Goal: Task Accomplishment & Management: Manage account settings

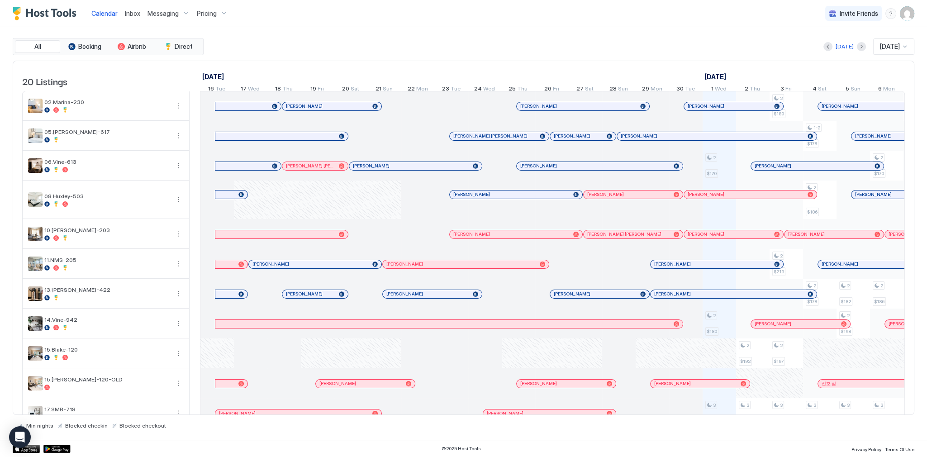
scroll to position [0, 503]
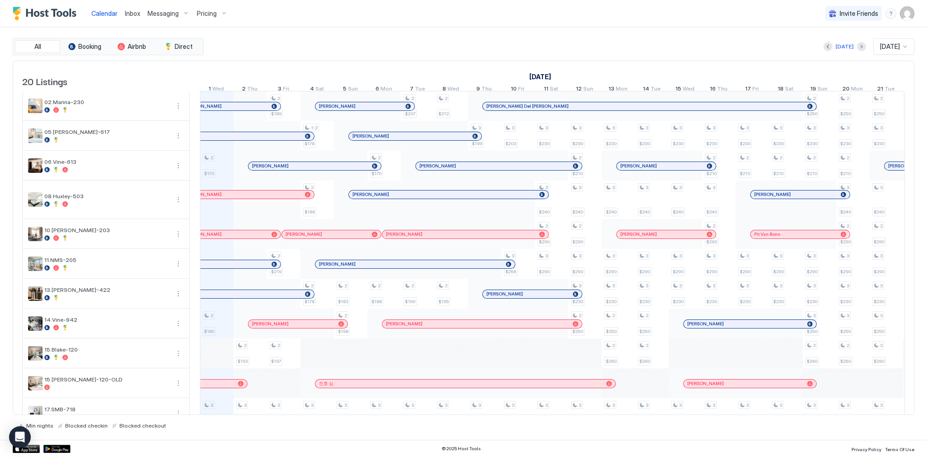
click at [375, 29] on div "All Booking Airbnb Direct Today Oct 2025 20 Listings September 2025 October 202…" at bounding box center [464, 233] width 902 height 413
click at [133, 5] on div "Inbox" at bounding box center [132, 13] width 23 height 17
click at [134, 10] on span "Inbox" at bounding box center [132, 14] width 15 height 8
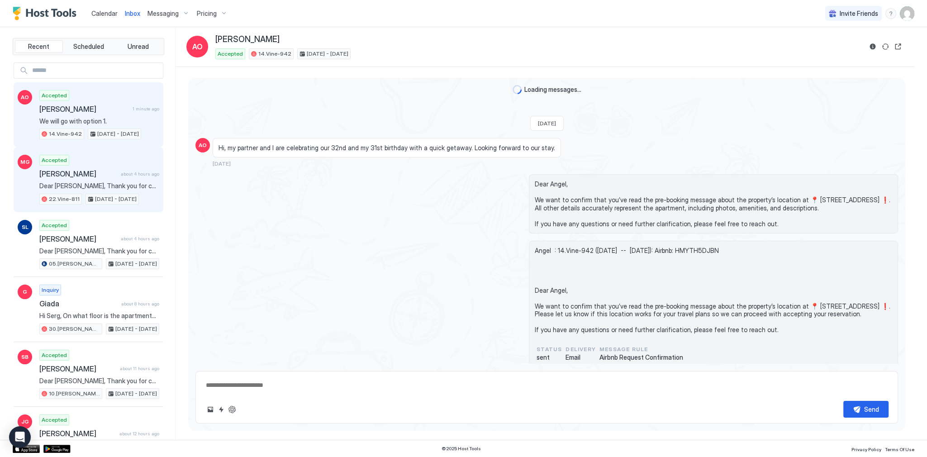
scroll to position [932, 0]
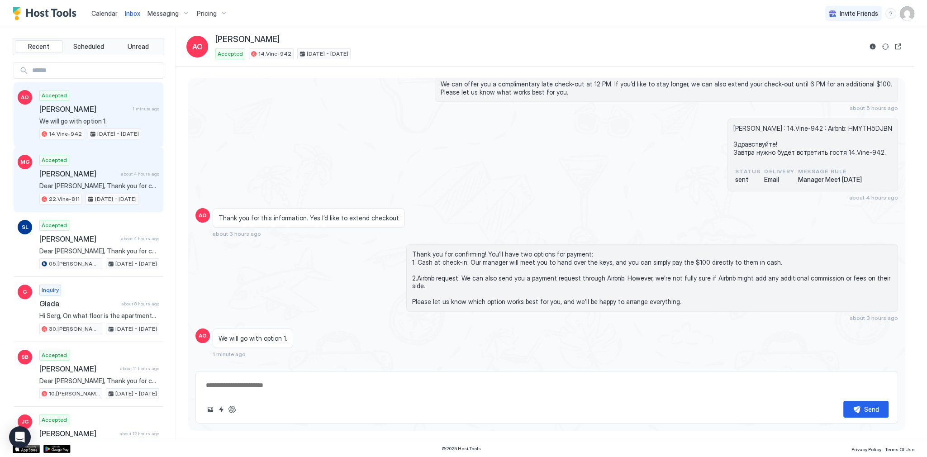
click at [105, 162] on div "Accepted Michael Griffin about 4 hours ago Dear Michael, Thank you for choosing…" at bounding box center [99, 180] width 120 height 50
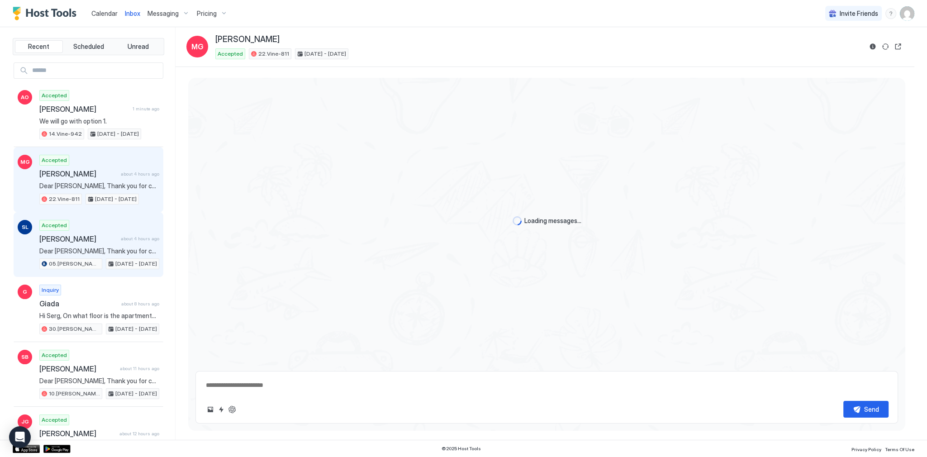
scroll to position [552, 0]
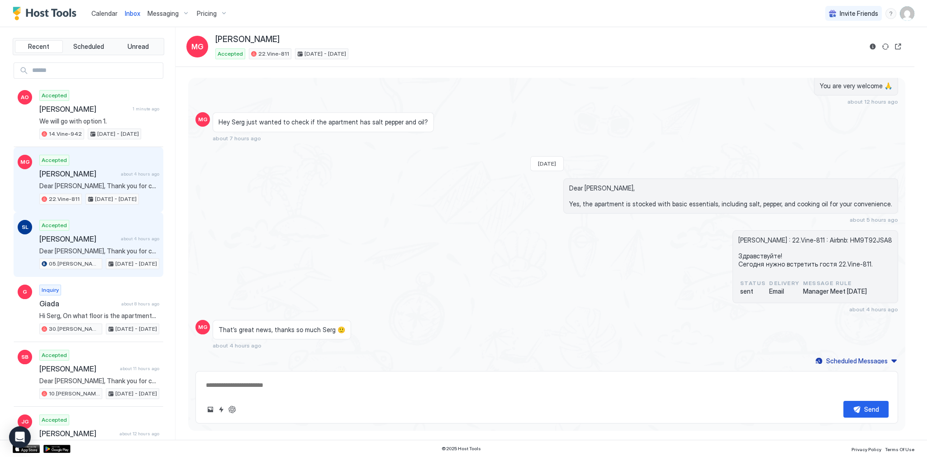
click at [125, 251] on span "Dear [PERSON_NAME], Thank you for choosing to stay at our apartment. 📅 I’d like…" at bounding box center [99, 251] width 120 height 8
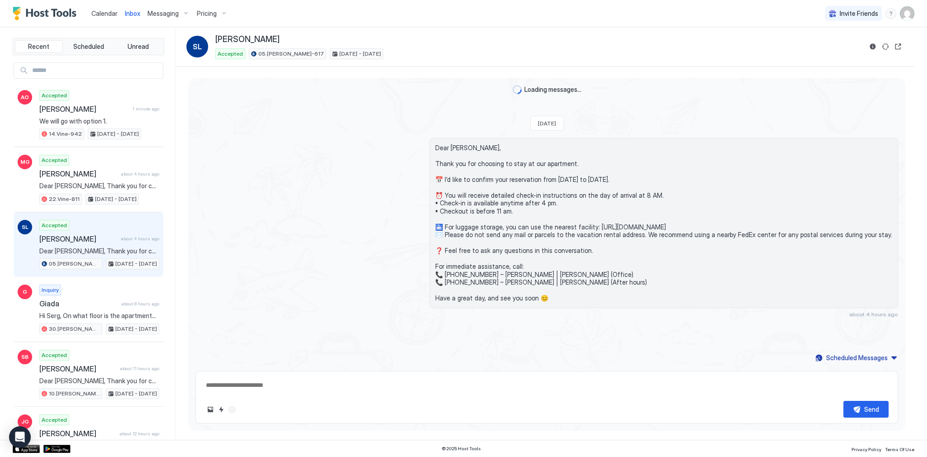
scroll to position [67, 0]
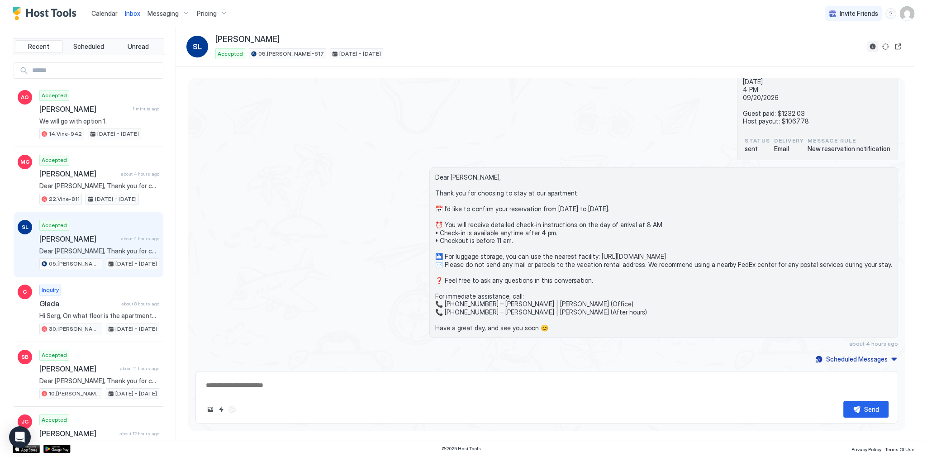
click at [871, 48] on button "Reservation information" at bounding box center [873, 46] width 11 height 11
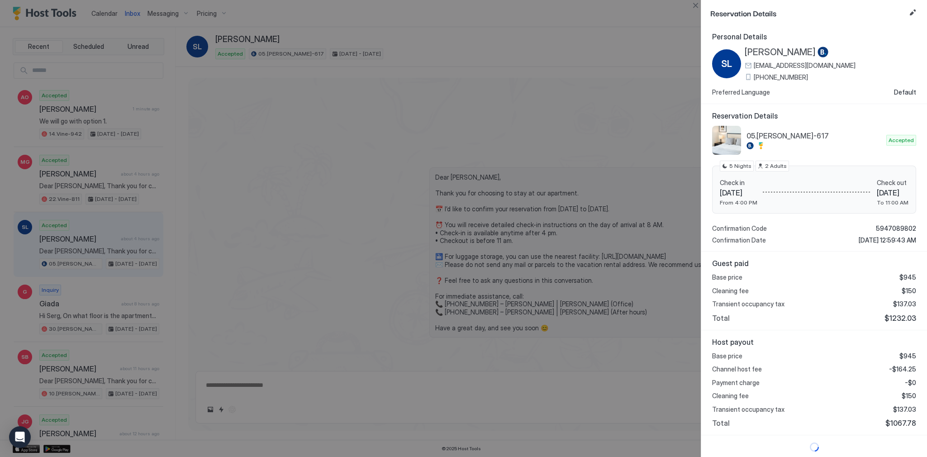
scroll to position [2, 0]
click at [901, 366] on span "-$164.25" at bounding box center [902, 369] width 27 height 8
copy span "164.25"
click at [900, 407] on span "$137.03" at bounding box center [904, 409] width 23 height 8
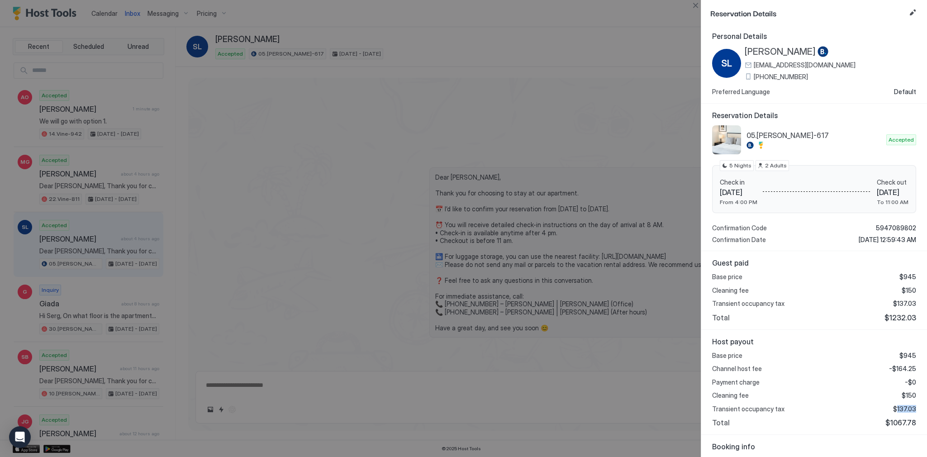
click at [900, 407] on span "$137.03" at bounding box center [904, 409] width 23 height 8
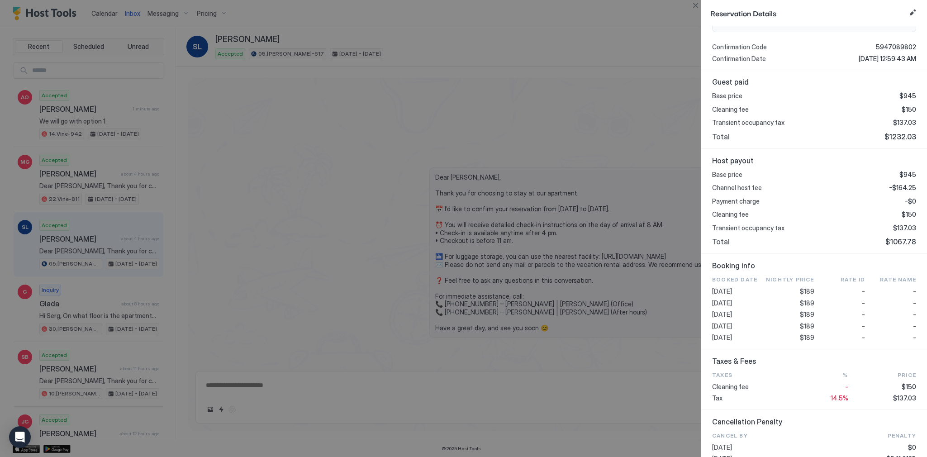
click at [805, 311] on span "$189" at bounding box center [807, 314] width 14 height 8
copy span "189"
click at [903, 226] on span "$137.03" at bounding box center [904, 228] width 23 height 8
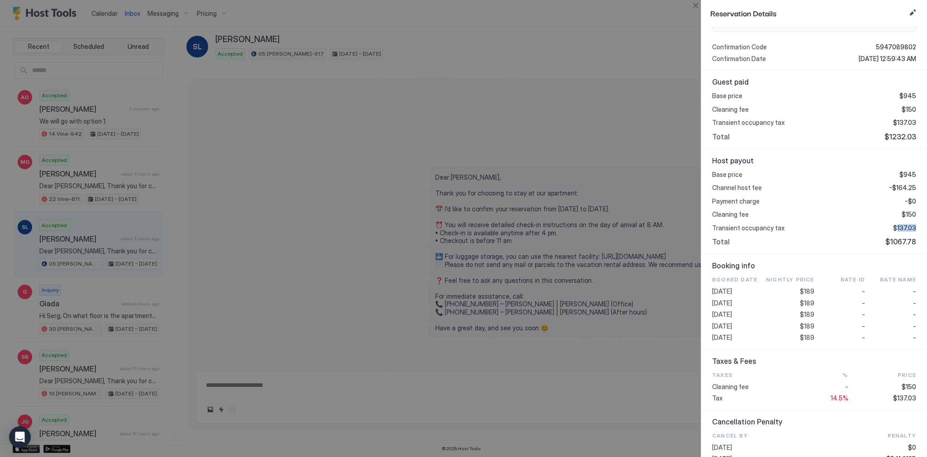
copy span "137.03"
click at [474, 138] on div at bounding box center [463, 228] width 927 height 457
type textarea "*"
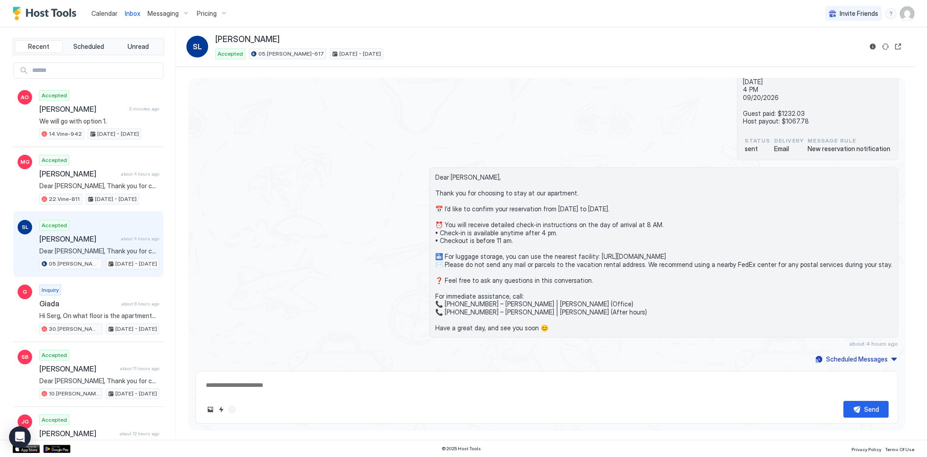
click at [114, 19] on div "Calendar" at bounding box center [104, 13] width 33 height 17
drag, startPoint x: 368, startPoint y: 110, endPoint x: 360, endPoint y: 116, distance: 9.7
click at [368, 110] on div "05.Archer-617 Booking Reservation number : 5947089802 Susi Lackert 09/15/2026 4…" at bounding box center [547, 100] width 703 height 120
click at [355, 244] on div "Dear Susi, Thank you for choosing to stay at our apartment. 📅 I’d like to confi…" at bounding box center [547, 257] width 703 height 180
click at [352, 167] on div "Dear Susi, Thank you for choosing to stay at our apartment. 📅 I’d like to confi…" at bounding box center [547, 257] width 703 height 180
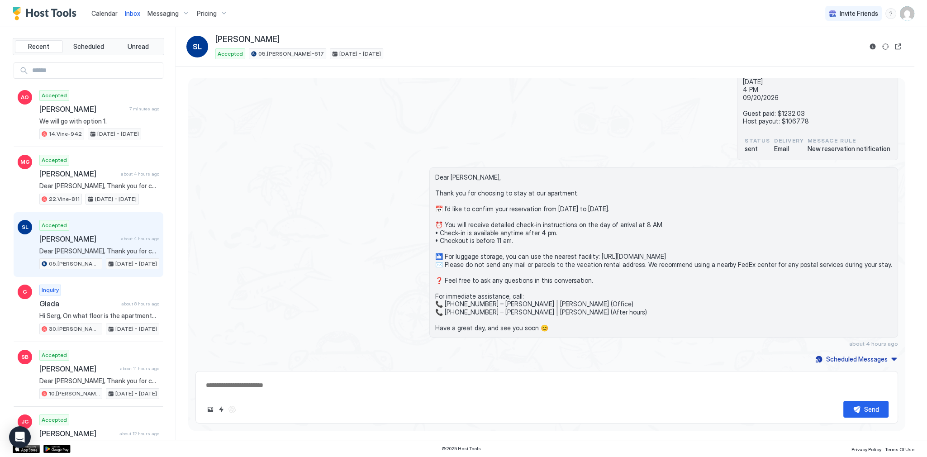
click at [605, 121] on div "05.Archer-617 Booking Reservation number : 5947089802 Susi Lackert 09/15/2026 4…" at bounding box center [547, 100] width 703 height 120
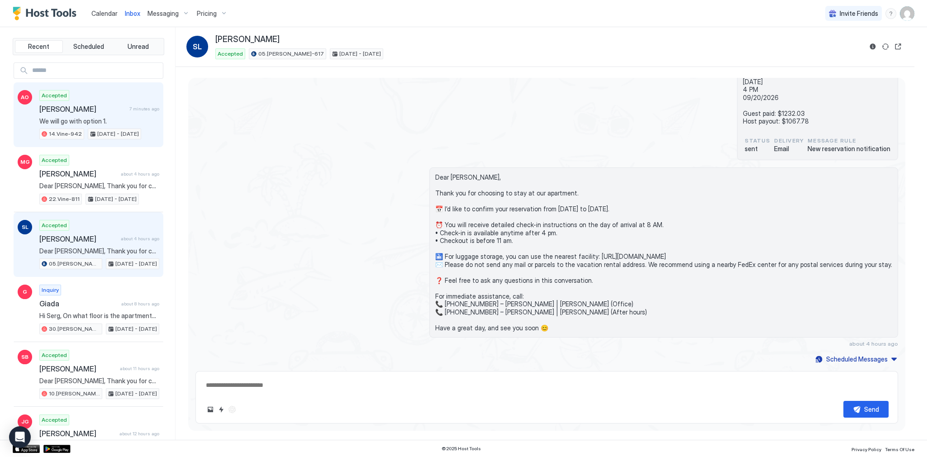
click at [72, 105] on span "[PERSON_NAME]" at bounding box center [82, 109] width 86 height 9
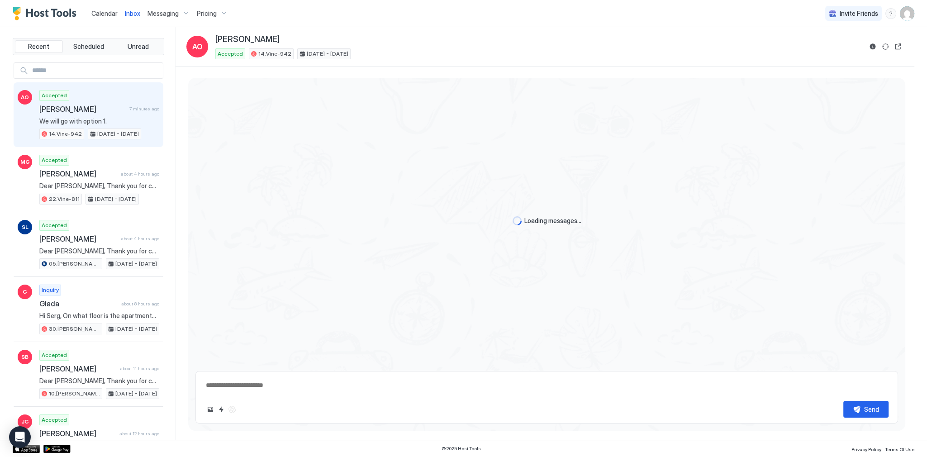
scroll to position [932, 0]
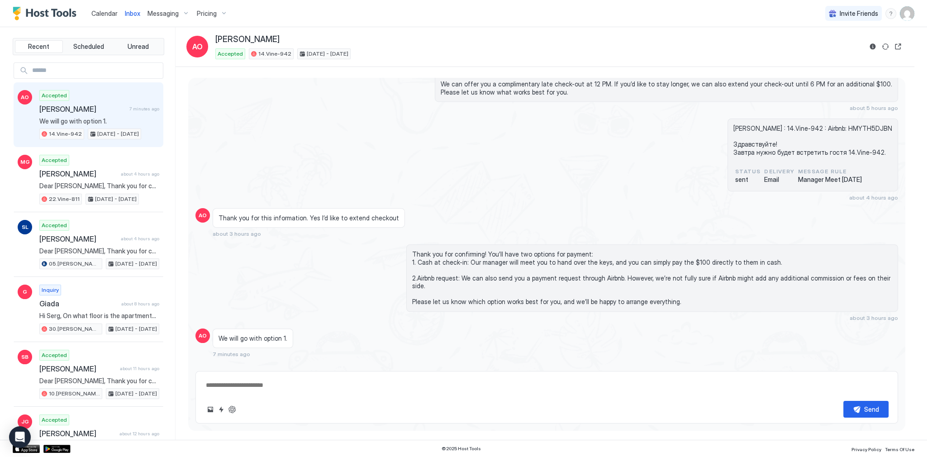
click at [565, 255] on span "Thank you for confirming! You’ll have two options for payment: 1. Cash at check…" at bounding box center [652, 278] width 480 height 56
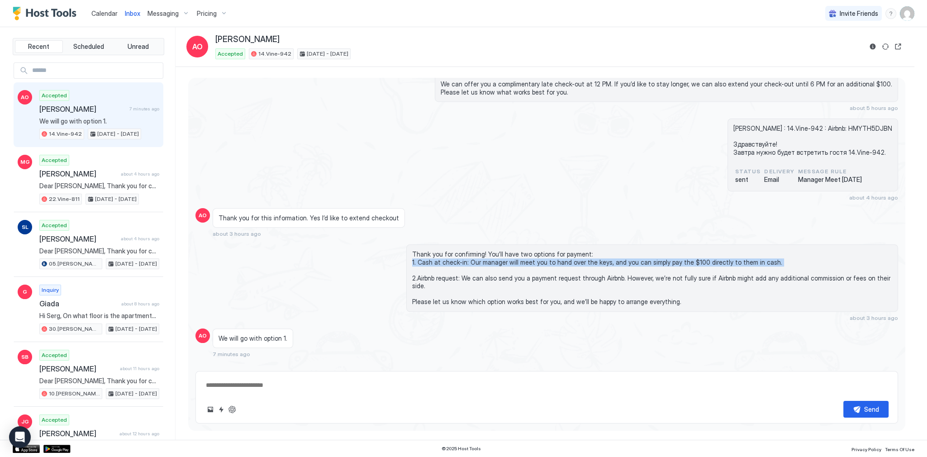
click at [565, 255] on span "Thank you for confirming! You’ll have two options for payment: 1. Cash at check…" at bounding box center [652, 278] width 480 height 56
click at [734, 263] on span "Thank you for confirming! You’ll have two options for payment: 1. Cash at check…" at bounding box center [652, 278] width 480 height 56
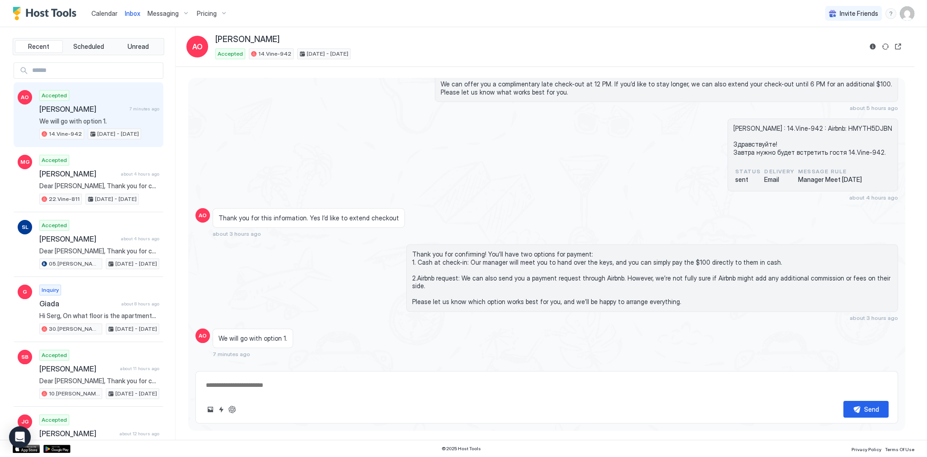
click at [754, 257] on span "Thank you for confirming! You’ll have two options for payment: 1. Cash at check…" at bounding box center [652, 278] width 480 height 56
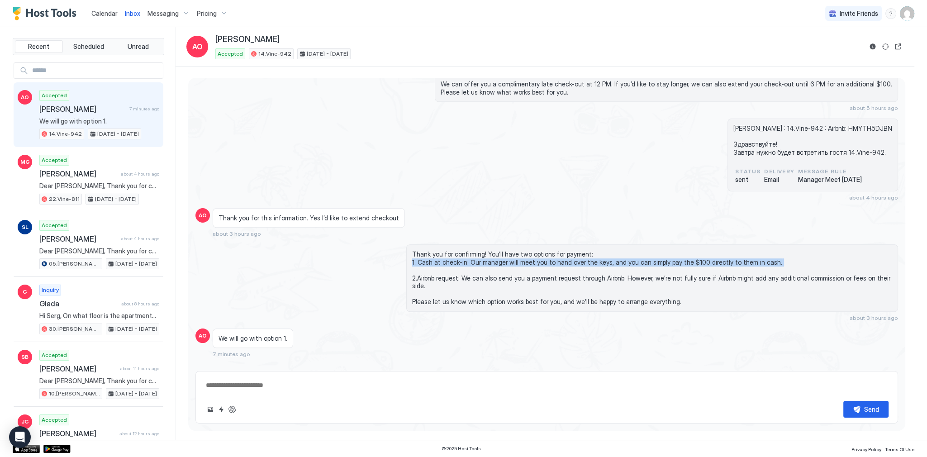
click at [754, 257] on span "Thank you for confirming! You’ll have two options for payment: 1. Cash at check…" at bounding box center [652, 278] width 480 height 56
click at [232, 414] on button "ChatGPT Auto Reply" at bounding box center [232, 409] width 11 height 11
click at [836, 365] on div "Scheduled Messages" at bounding box center [857, 370] width 62 height 10
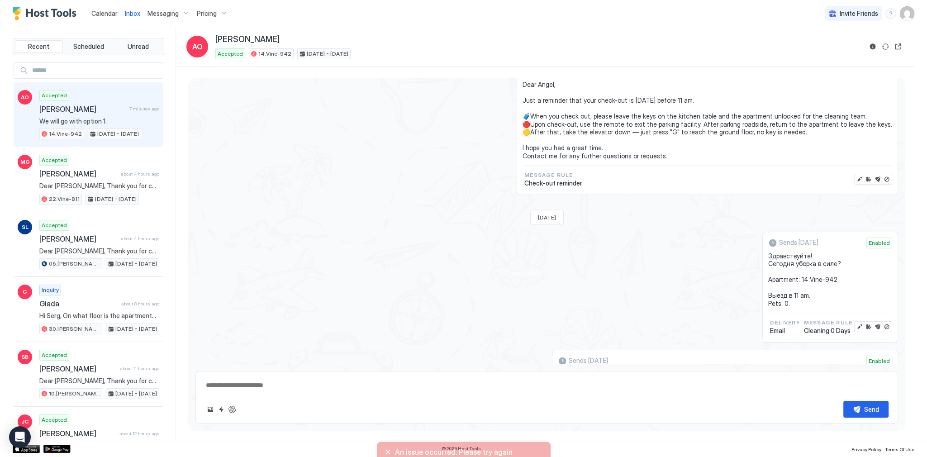
scroll to position [2332, 0]
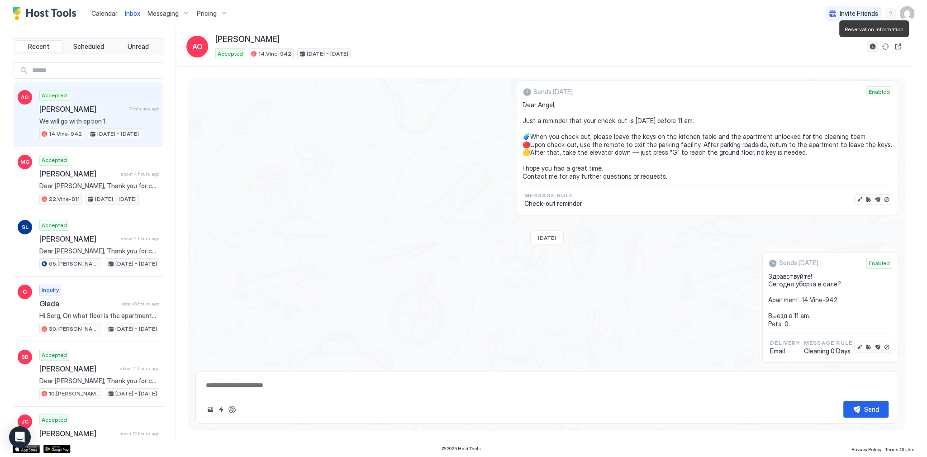
click at [868, 43] on button "Reservation information" at bounding box center [873, 46] width 11 height 11
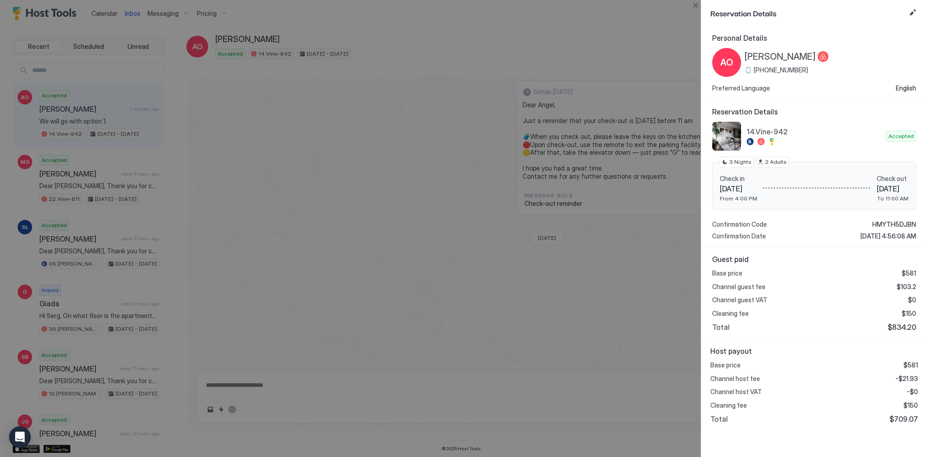
click at [675, 188] on div at bounding box center [463, 228] width 927 height 457
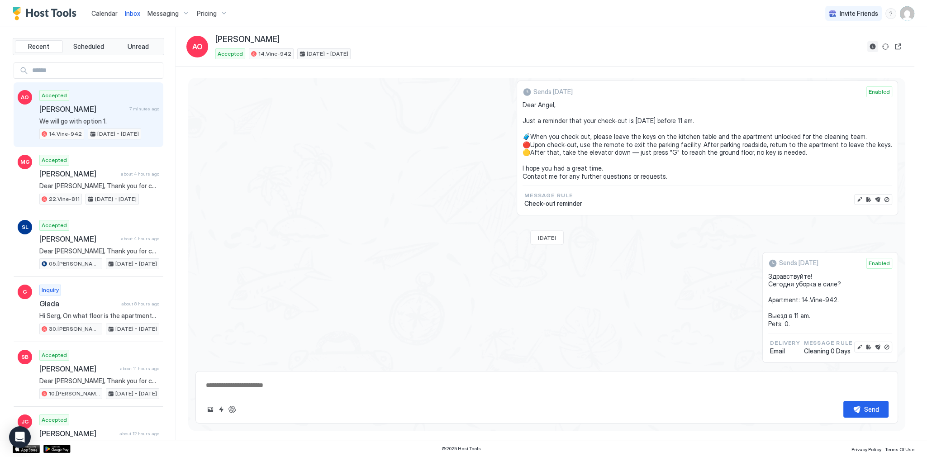
click at [874, 49] on button "Reservation information" at bounding box center [873, 46] width 11 height 11
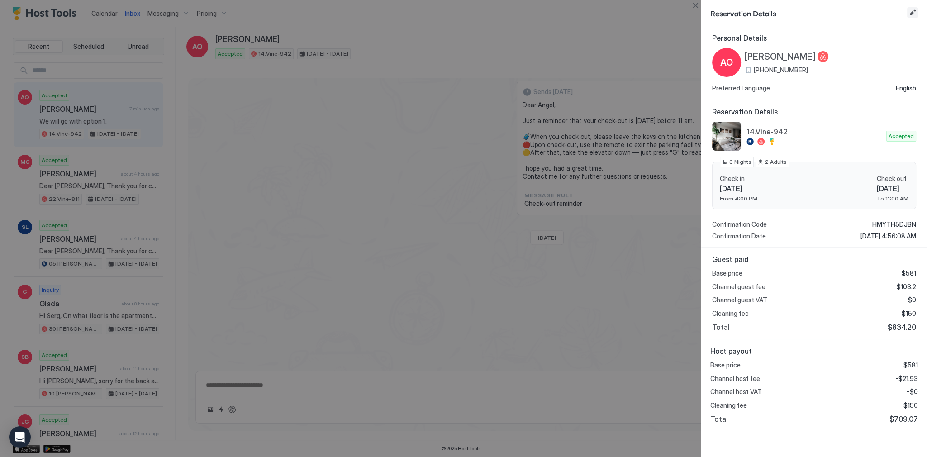
click at [909, 15] on button "Edit reservation" at bounding box center [912, 12] width 11 height 11
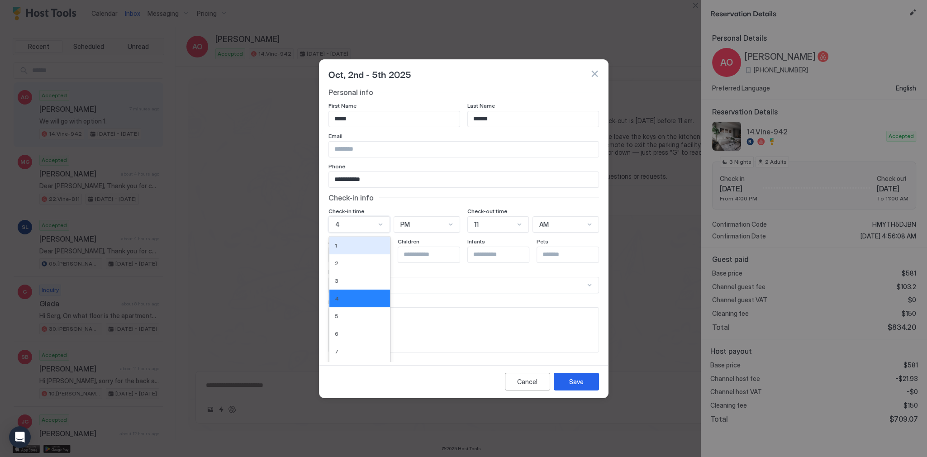
scroll to position [11, 0]
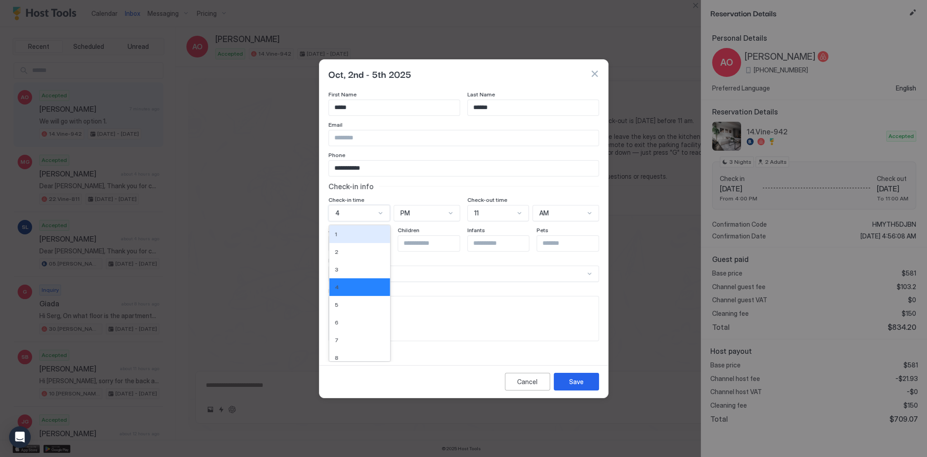
click at [366, 221] on div "12 results available. Use Up and Down to choose options, press Enter to select …" at bounding box center [360, 213] width 62 height 16
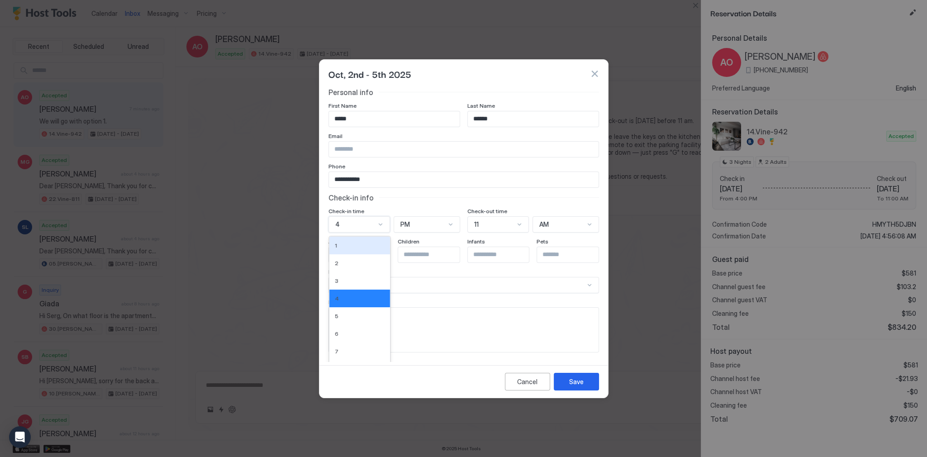
click at [376, 214] on div "Check-in time 12 results available. Use Up and Down to choose options, press En…" at bounding box center [395, 220] width 132 height 25
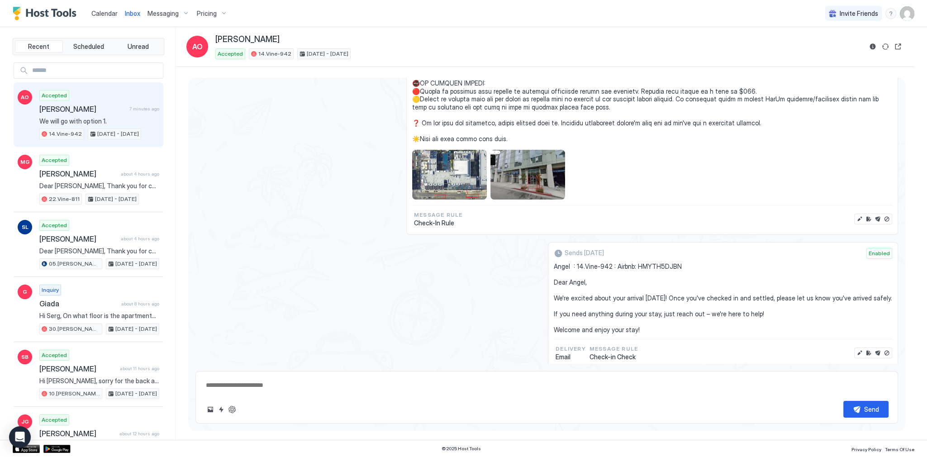
scroll to position [1862, 0]
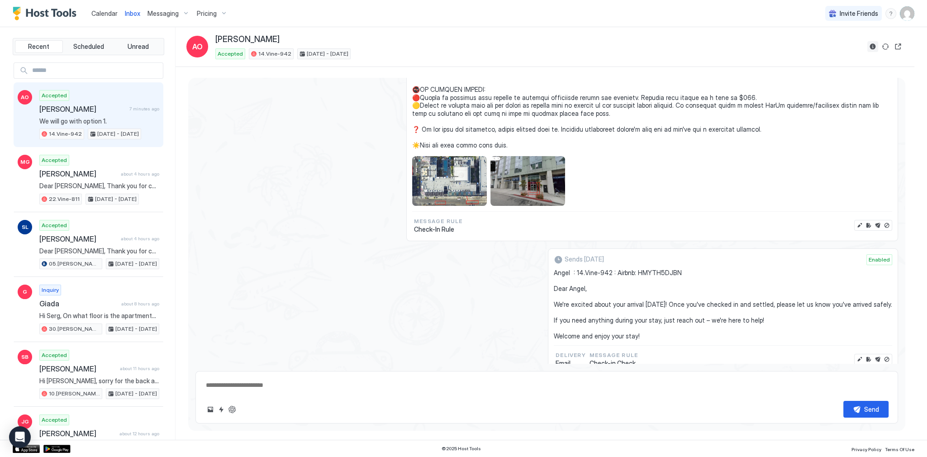
click at [872, 46] on button "Reservation information" at bounding box center [873, 46] width 11 height 11
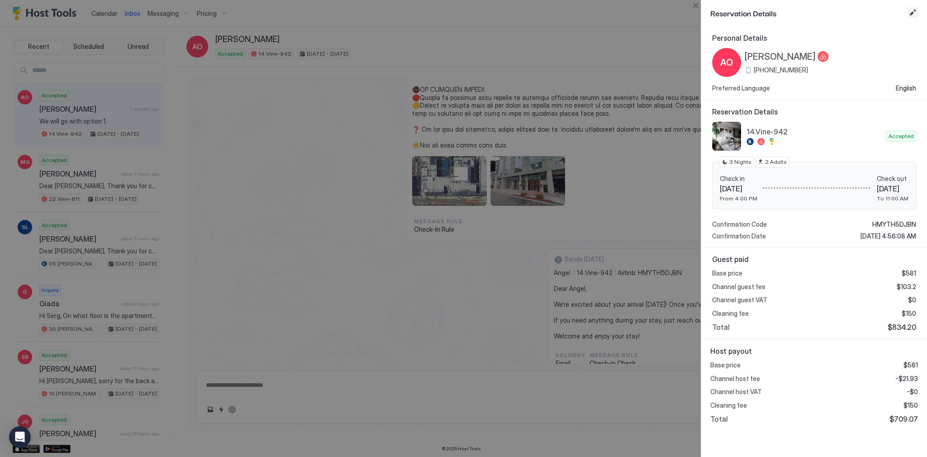
click at [912, 15] on button "Edit reservation" at bounding box center [912, 12] width 11 height 11
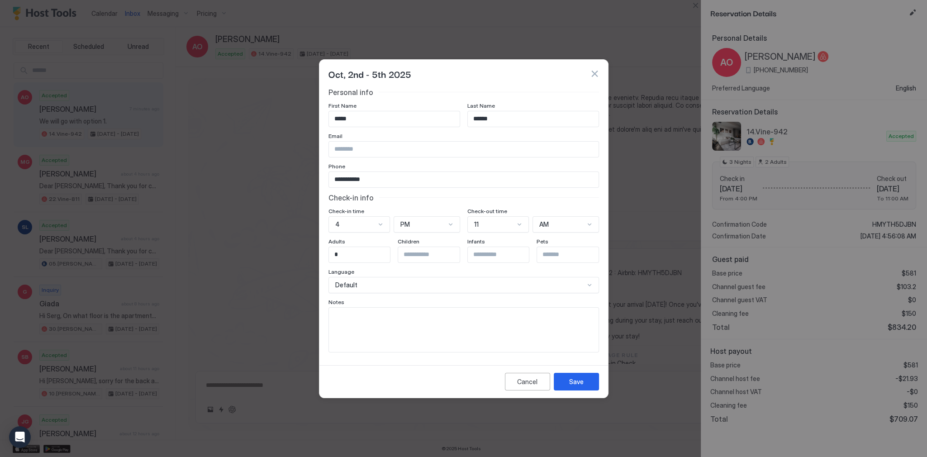
scroll to position [11, 0]
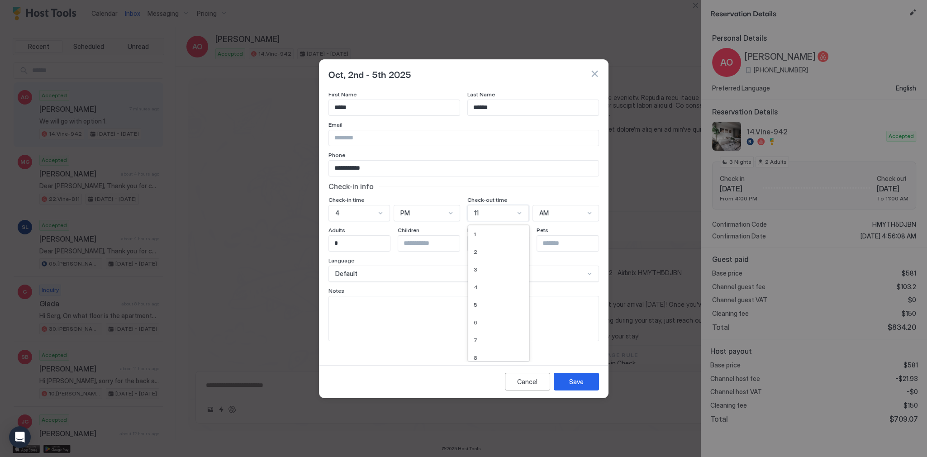
click at [496, 222] on div "**********" at bounding box center [464, 208] width 271 height 265
click at [480, 259] on div "6" at bounding box center [499, 258] width 50 height 7
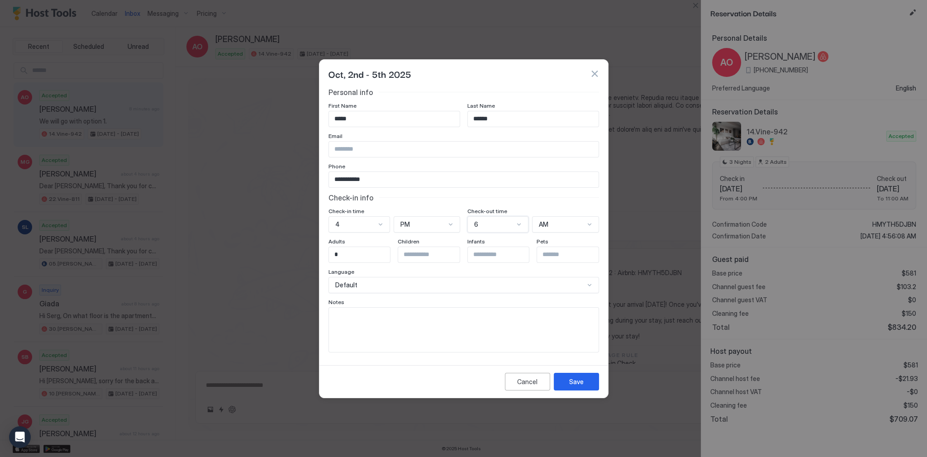
scroll to position [0, 0]
click at [549, 217] on div "AM" at bounding box center [565, 224] width 67 height 16
click at [559, 261] on div "PM" at bounding box center [566, 263] width 55 height 7
click at [577, 375] on button "Save" at bounding box center [576, 382] width 45 height 18
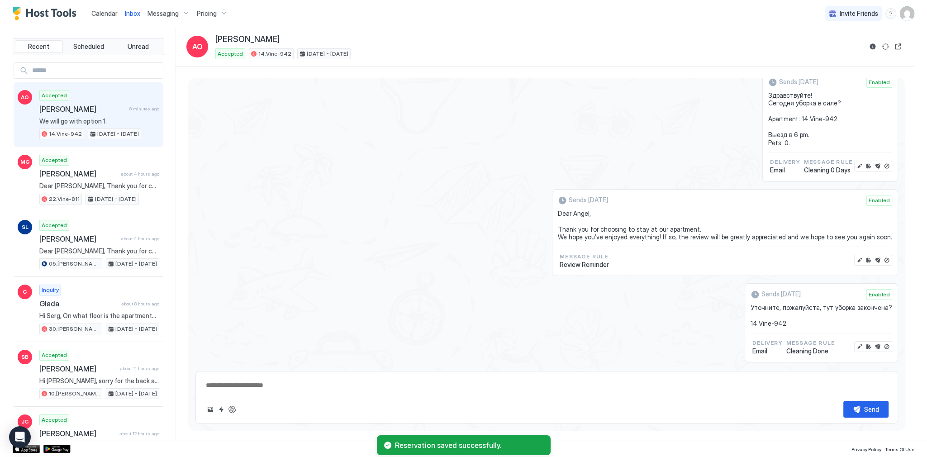
click at [826, 370] on div "Scheduled Messages" at bounding box center [857, 375] width 62 height 10
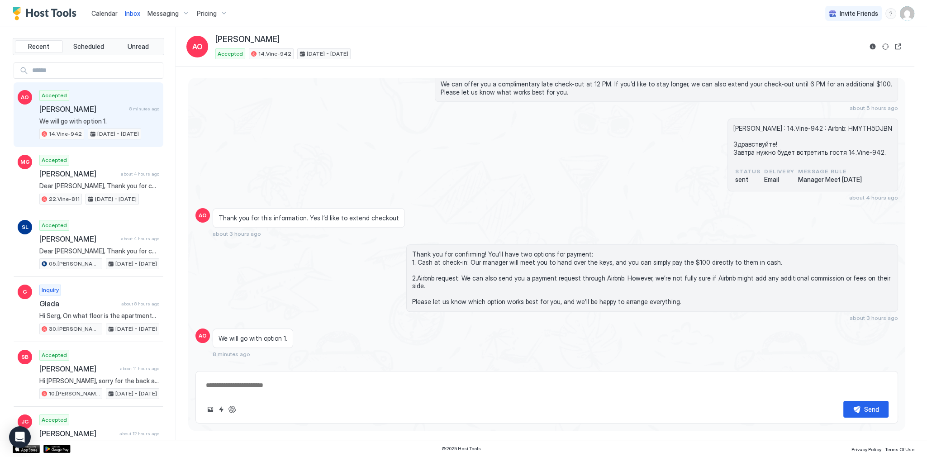
click at [245, 387] on textarea at bounding box center [547, 385] width 684 height 17
type textarea "*"
click at [497, 277] on span "Thank you for confirming! You’ll have two options for payment: 1. Cash at check…" at bounding box center [652, 278] width 480 height 56
click at [447, 329] on div "We will go with option 1. 8 minutes ago" at bounding box center [459, 343] width 492 height 29
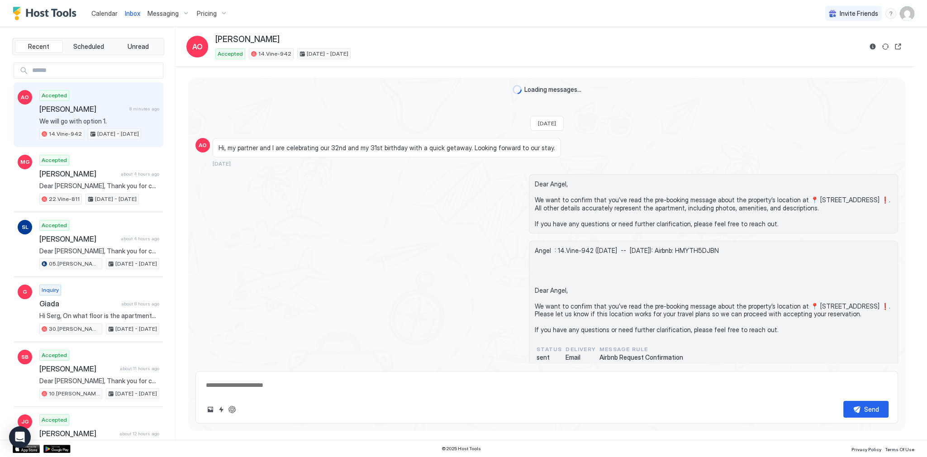
scroll to position [932, 0]
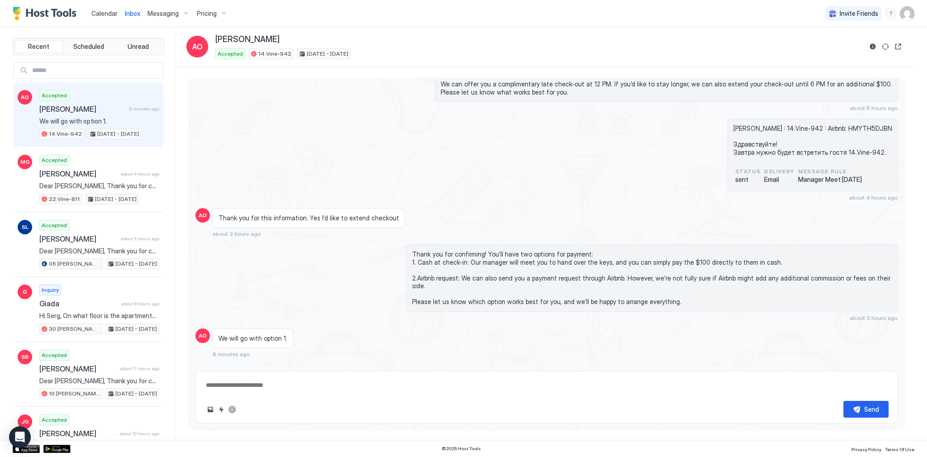
click at [386, 156] on div "Angel Oliver : 14.Vine-942 : Airbnb: HMYTH5DJBN Здравствуйте! Завтра нужно буде…" at bounding box center [547, 160] width 703 height 82
click at [433, 208] on div "Thank you for this information. Yes I’d like to extend checkout about 3 hours a…" at bounding box center [459, 222] width 492 height 29
click at [597, 228] on div "Thank you for this information. Yes I’d like to extend checkout about 3 hours a…" at bounding box center [459, 222] width 492 height 29
click at [635, 332] on div "We will go with option 1. 9 minutes ago" at bounding box center [459, 343] width 492 height 29
click at [576, 306] on div "Thank you for confirming! You’ll have two options for payment: 1. Cash at check…" at bounding box center [652, 282] width 492 height 77
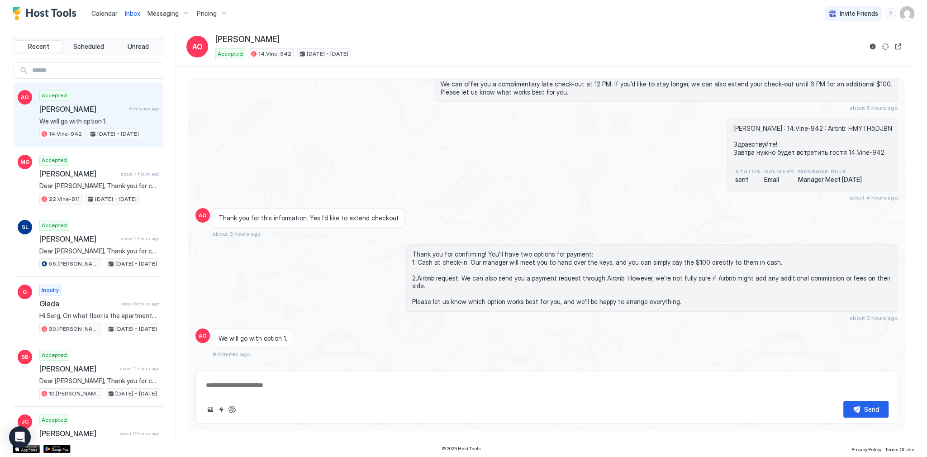
drag, startPoint x: 278, startPoint y: 108, endPoint x: 272, endPoint y: 106, distance: 7.2
click at [300, 273] on div "Thank you for confirming! You’ll have two options for payment: 1. Cash at check…" at bounding box center [547, 282] width 703 height 77
click at [237, 410] on button "ChatGPT Auto Reply" at bounding box center [232, 409] width 11 height 11
click at [485, 378] on textarea at bounding box center [547, 385] width 684 height 17
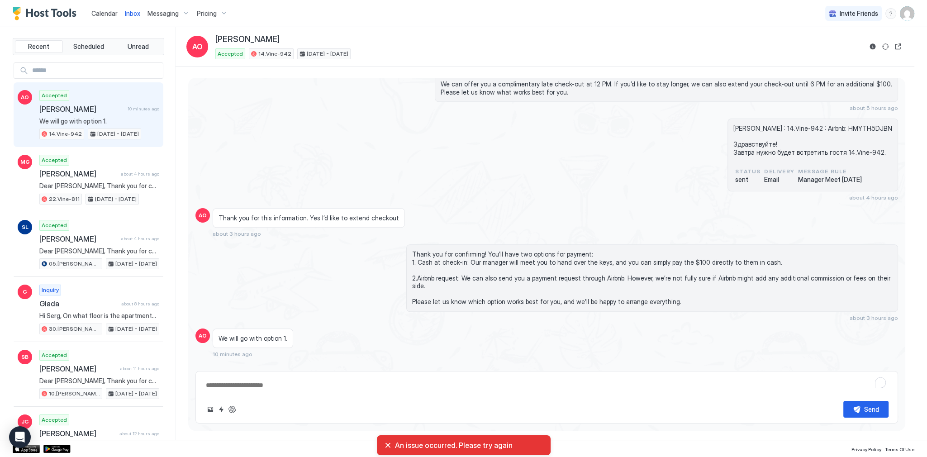
type textarea "*"
click at [488, 329] on div "We will go with option 1. 10 minutes ago" at bounding box center [459, 343] width 492 height 29
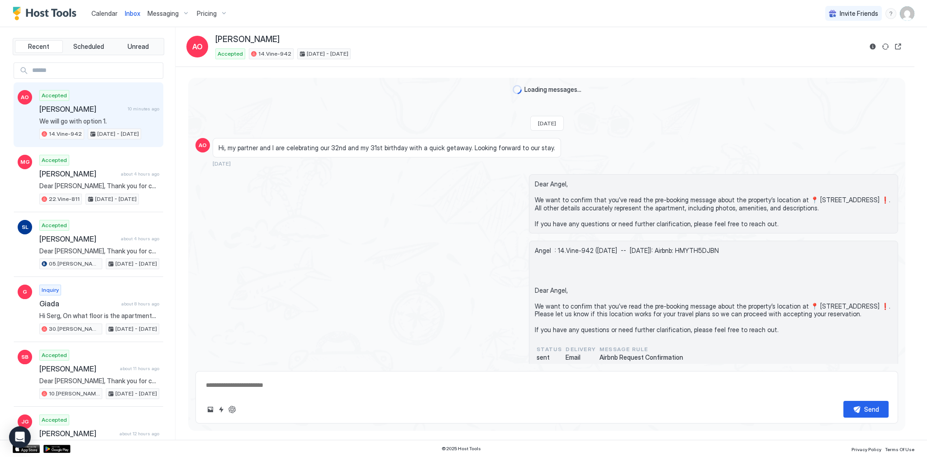
scroll to position [932, 0]
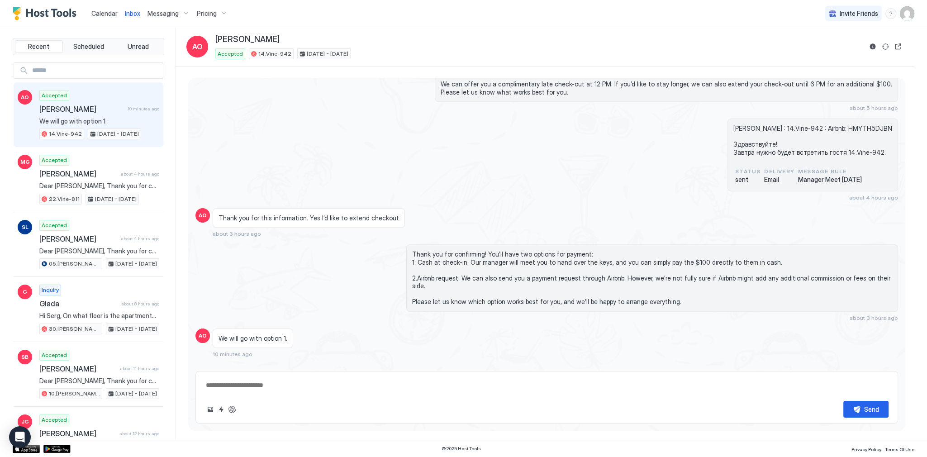
click at [515, 212] on div "Thank you for this information. Yes I’d like to extend checkout about 3 hours a…" at bounding box center [459, 222] width 492 height 29
click at [229, 405] on button "ChatGPT Auto Reply" at bounding box center [232, 409] width 11 height 11
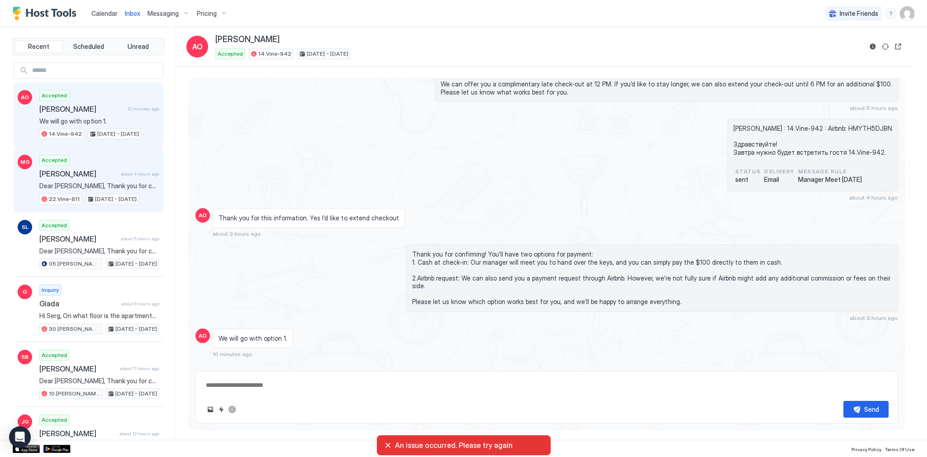
click at [99, 170] on span "[PERSON_NAME]" at bounding box center [78, 173] width 78 height 9
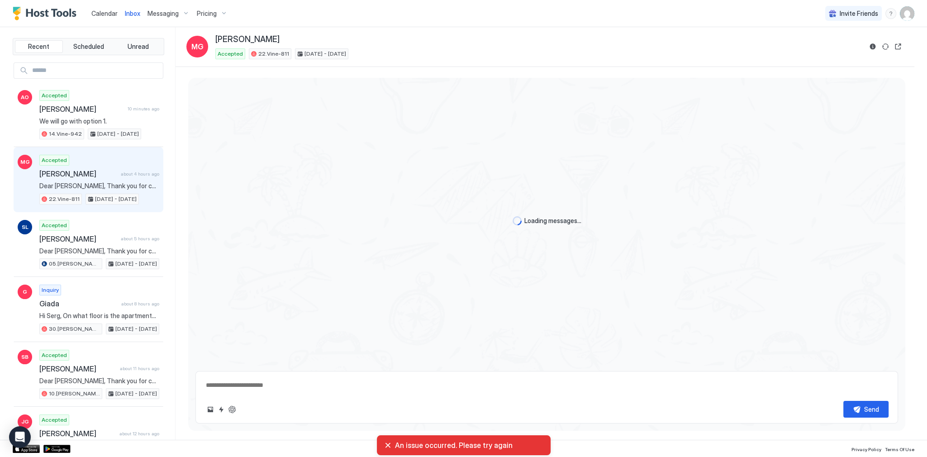
scroll to position [552, 0]
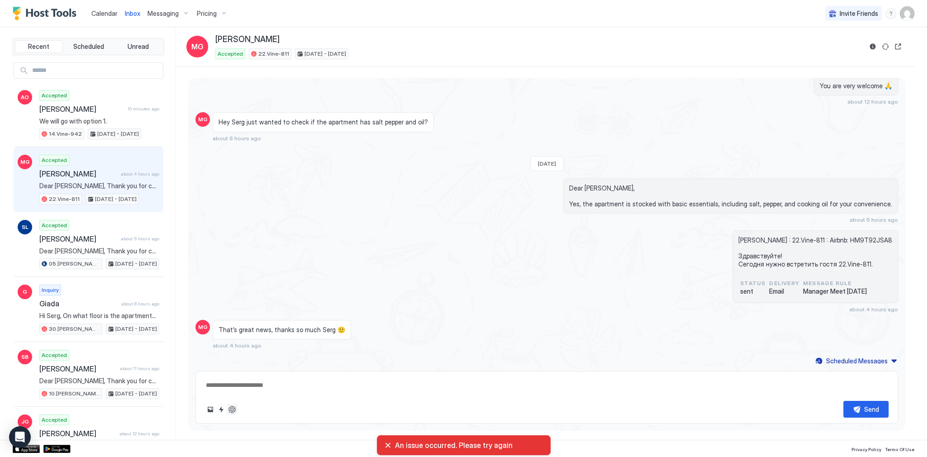
click at [234, 407] on button "ChatGPT Auto Reply" at bounding box center [232, 409] width 11 height 11
type textarea "*"
click at [912, 6] on img "User profile" at bounding box center [907, 13] width 14 height 14
click at [856, 48] on div "Settings" at bounding box center [856, 51] width 115 height 16
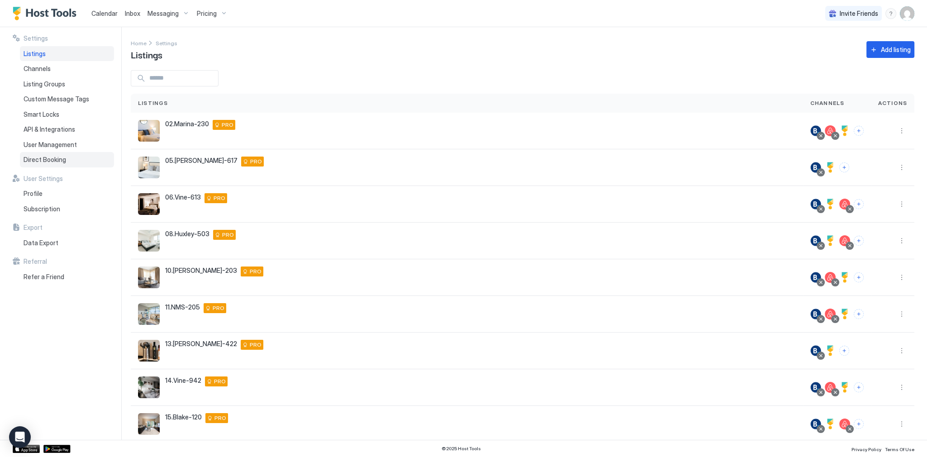
click at [62, 154] on div "Direct Booking" at bounding box center [67, 159] width 94 height 15
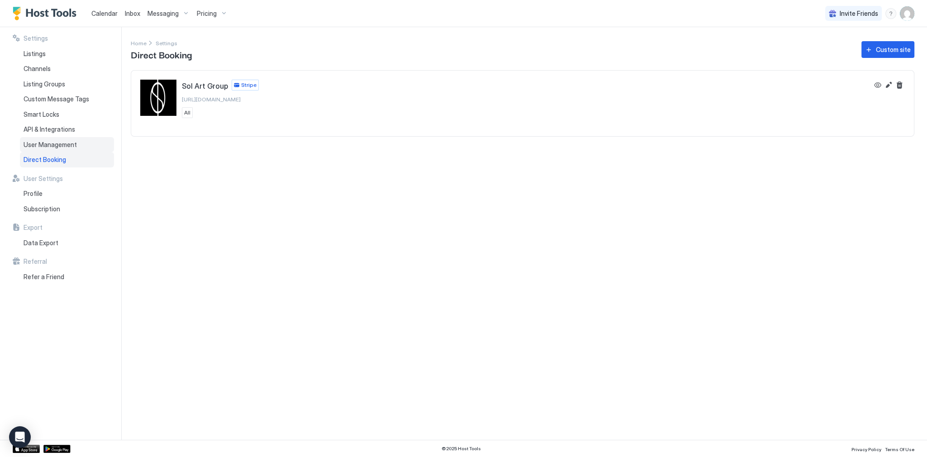
click at [62, 144] on span "User Management" at bounding box center [50, 145] width 53 height 8
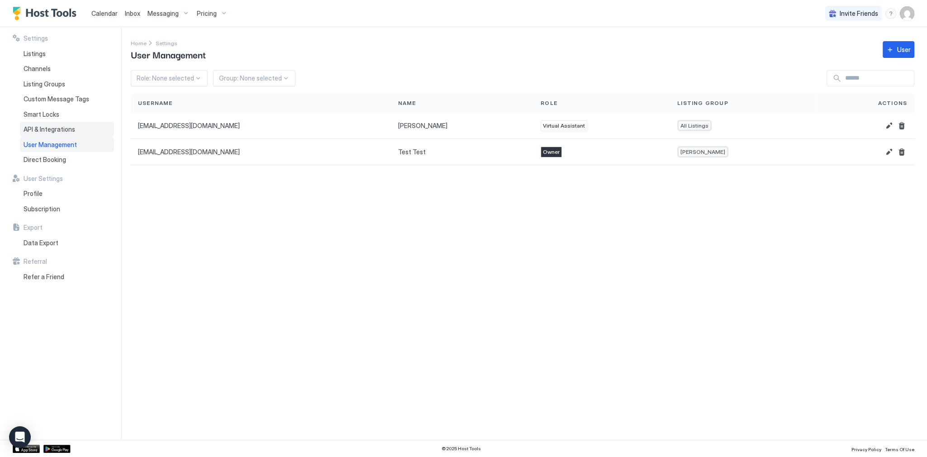
click at [63, 130] on span "API & Integrations" at bounding box center [50, 129] width 52 height 8
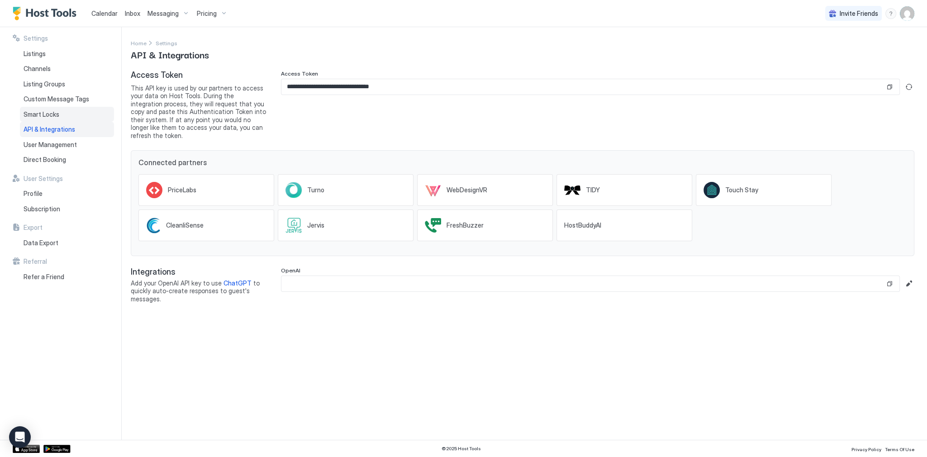
click at [69, 120] on div "Smart Locks" at bounding box center [67, 114] width 94 height 15
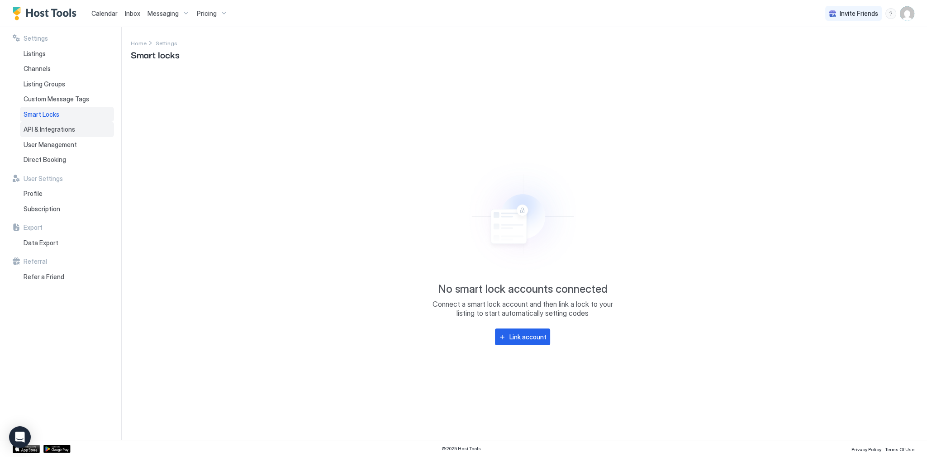
click at [71, 136] on div "API & Integrations" at bounding box center [67, 129] width 94 height 15
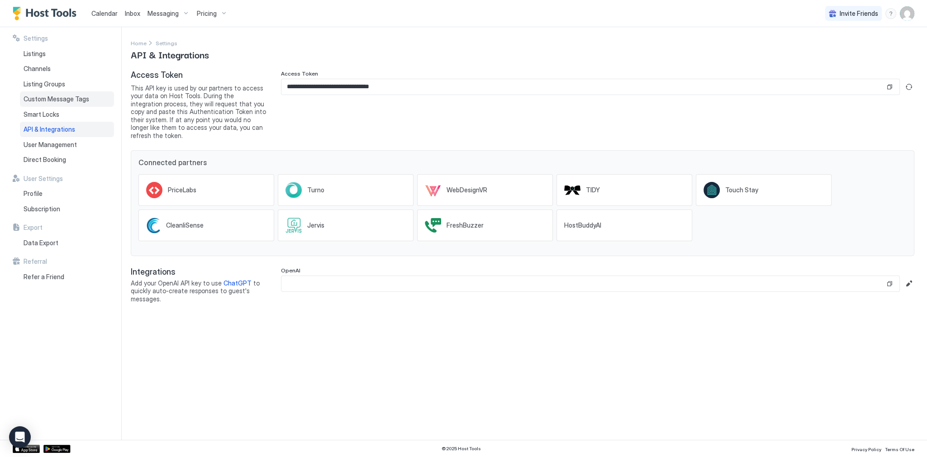
click at [76, 103] on div "Custom Message Tags" at bounding box center [67, 98] width 94 height 15
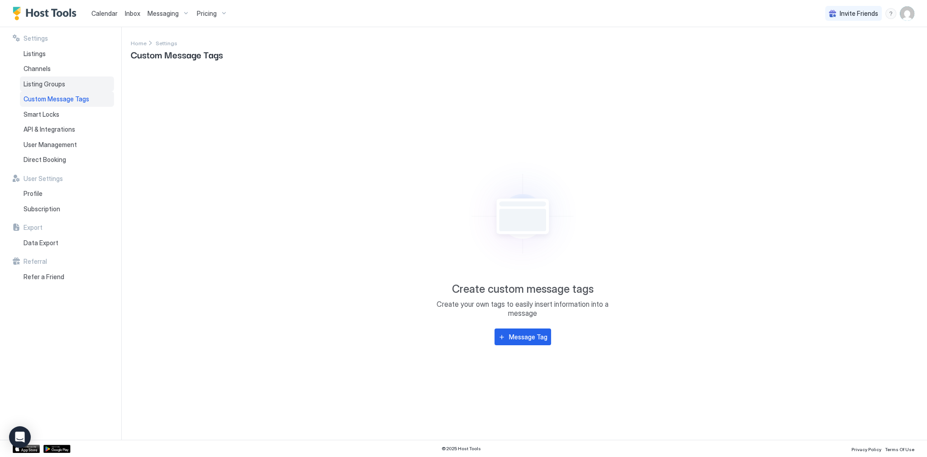
click at [83, 89] on div "Listing Groups" at bounding box center [67, 83] width 94 height 15
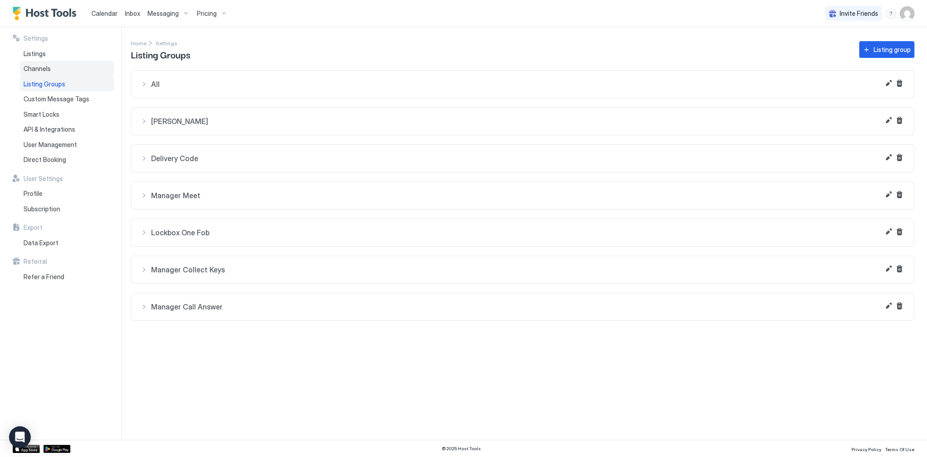
click at [81, 72] on div "Channels" at bounding box center [67, 68] width 94 height 15
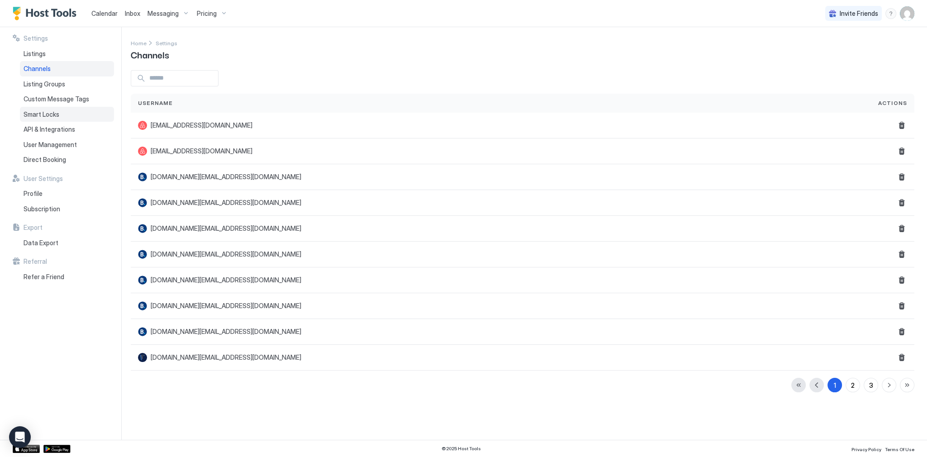
click at [79, 110] on div "Smart Locks" at bounding box center [67, 114] width 94 height 15
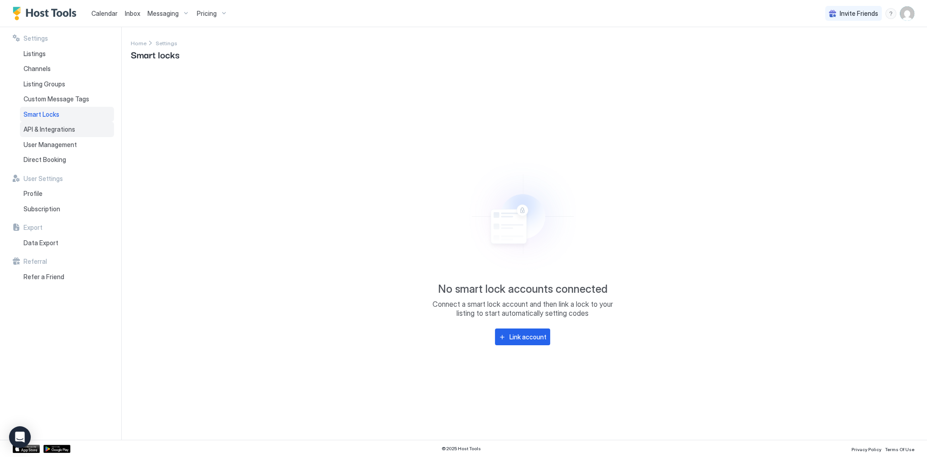
click at [79, 128] on div "API & Integrations" at bounding box center [67, 129] width 94 height 15
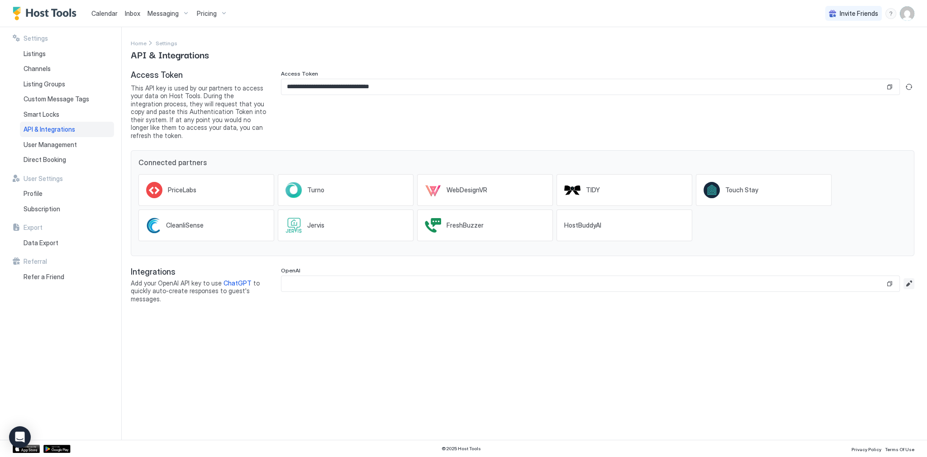
click at [908, 278] on button "Edit" at bounding box center [909, 283] width 11 height 11
click at [396, 277] on input "Input Field" at bounding box center [597, 283] width 633 height 15
paste input "**********"
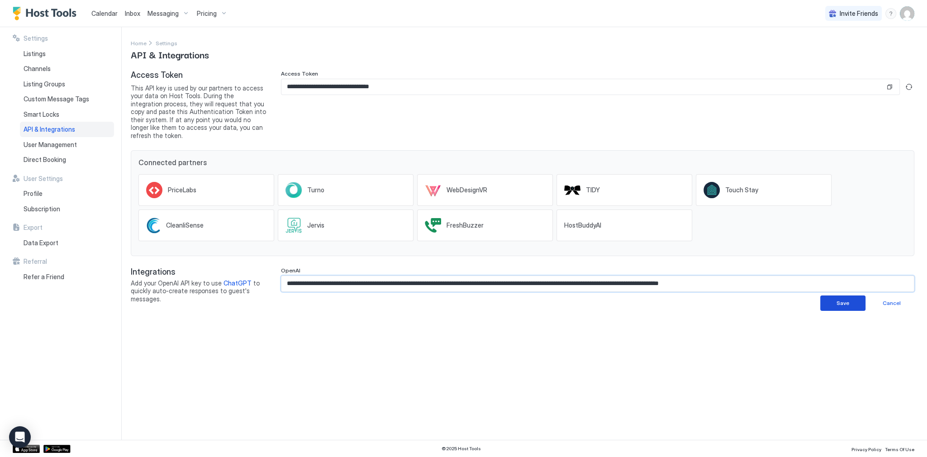
type input "**********"
click at [838, 299] on div "Save" at bounding box center [843, 303] width 13 height 8
click at [525, 60] on div "Home Settings API & Integrations" at bounding box center [523, 49] width 784 height 23
click at [126, 20] on div "Inbox" at bounding box center [132, 13] width 23 height 17
click at [130, 16] on span "Inbox" at bounding box center [132, 14] width 15 height 8
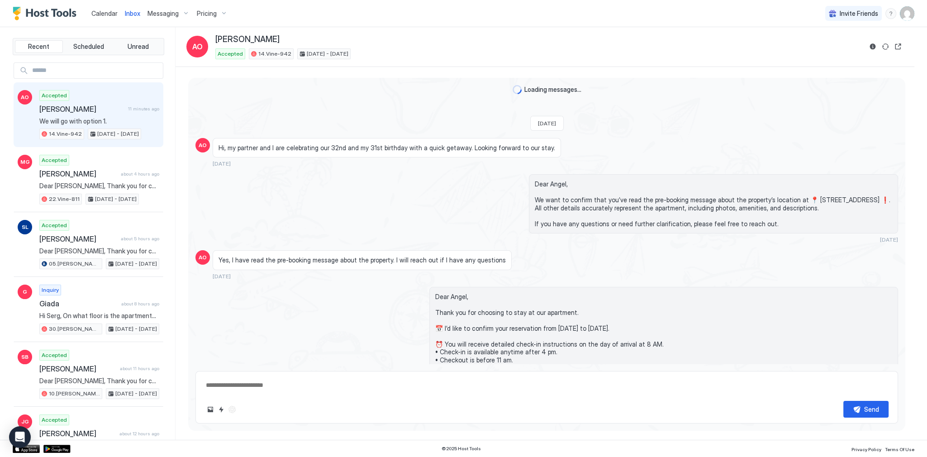
scroll to position [563, 0]
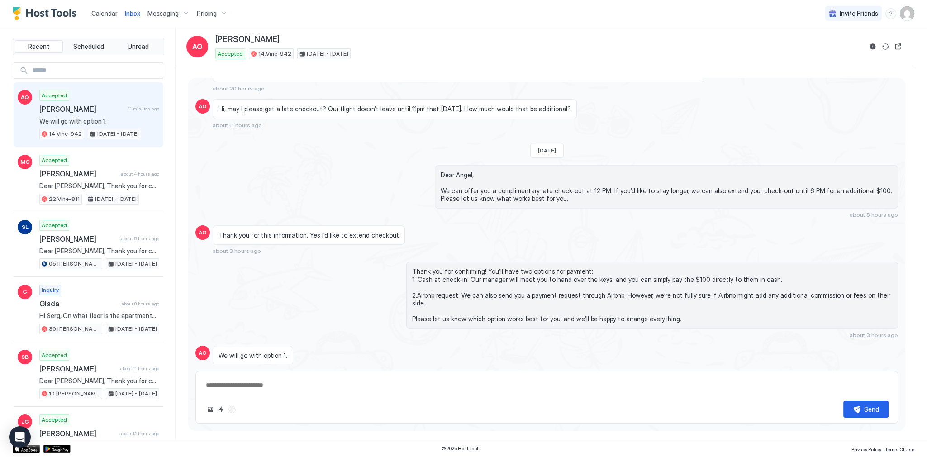
click at [130, 16] on span "Inbox" at bounding box center [132, 14] width 15 height 8
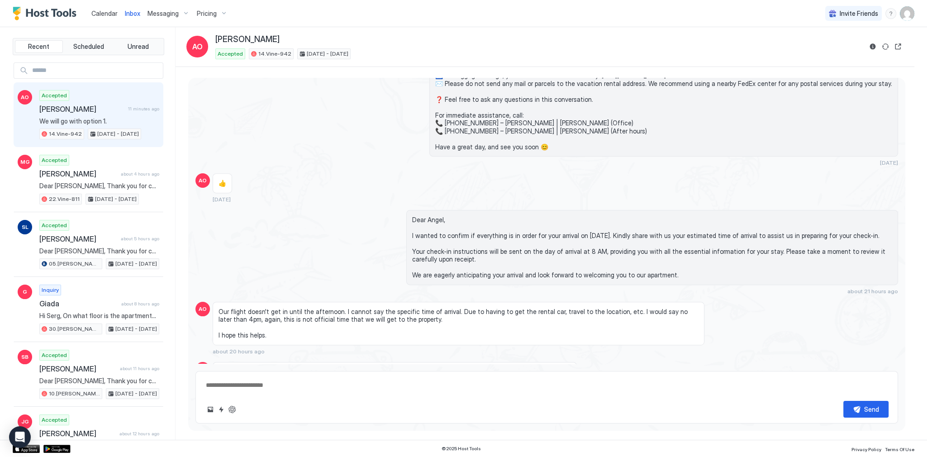
scroll to position [932, 0]
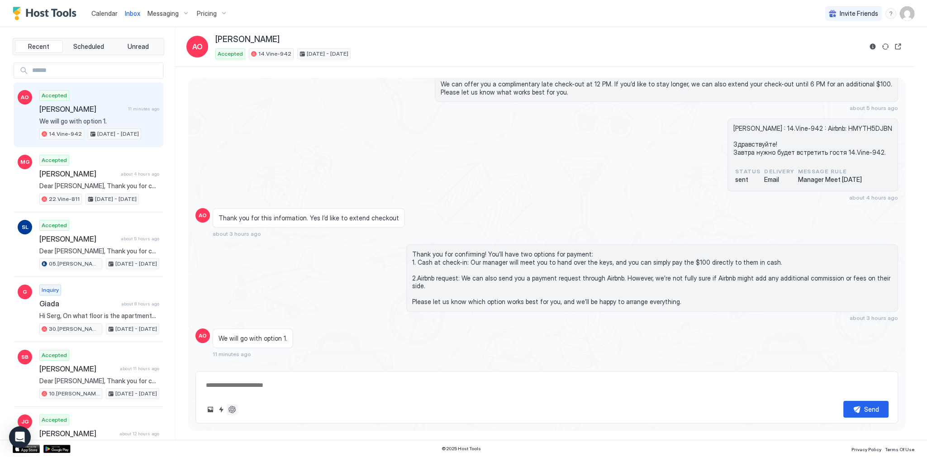
click at [234, 409] on button "ChatGPT Auto Reply" at bounding box center [232, 409] width 11 height 11
type textarea "*"
click at [437, 453] on div "An issue occurred. Please try again" at bounding box center [464, 445] width 174 height 20
click at [437, 452] on div "An issue occurred. Please try again" at bounding box center [464, 445] width 174 height 20
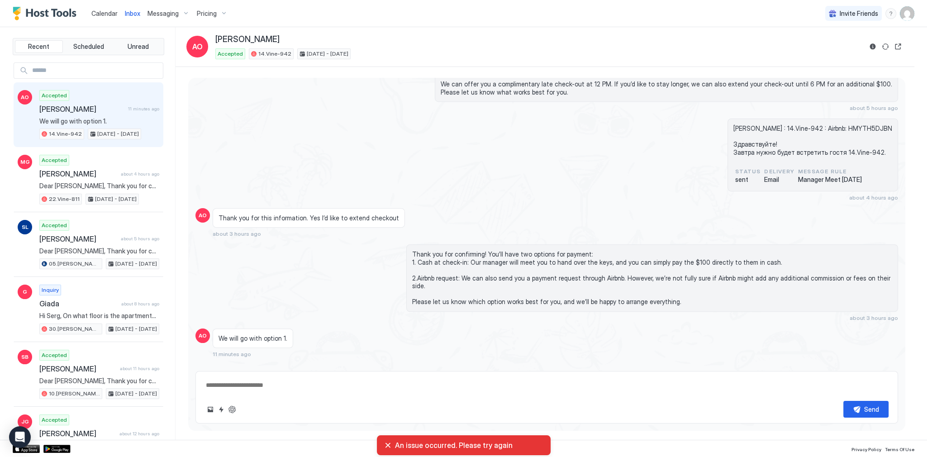
click at [576, 132] on div "[PERSON_NAME] : 14.Vine-942 : Airbnb: HMYTH5DJBN Здравствуйте! Завтра нужно буд…" at bounding box center [547, 160] width 703 height 82
click at [912, 15] on img "User profile" at bounding box center [907, 13] width 14 height 14
click at [852, 49] on div "Settings" at bounding box center [856, 51] width 115 height 16
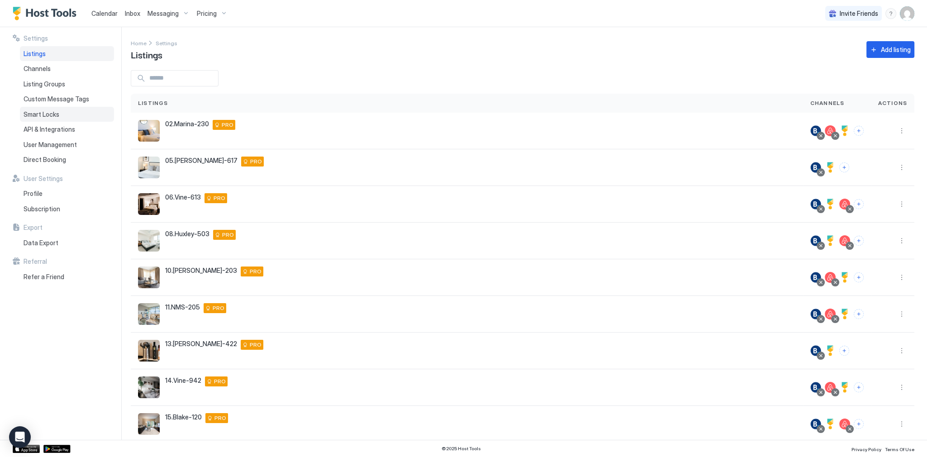
click at [89, 107] on div "Smart Locks" at bounding box center [67, 114] width 94 height 15
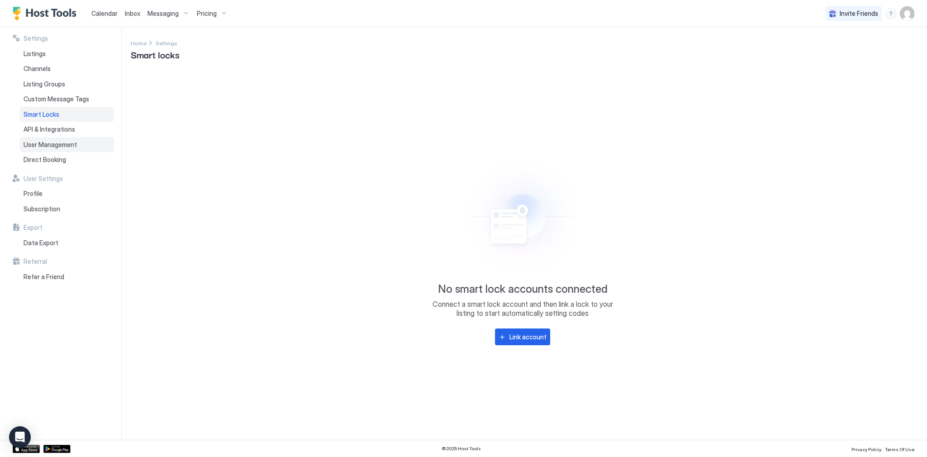
click at [67, 139] on div "User Management" at bounding box center [67, 144] width 94 height 15
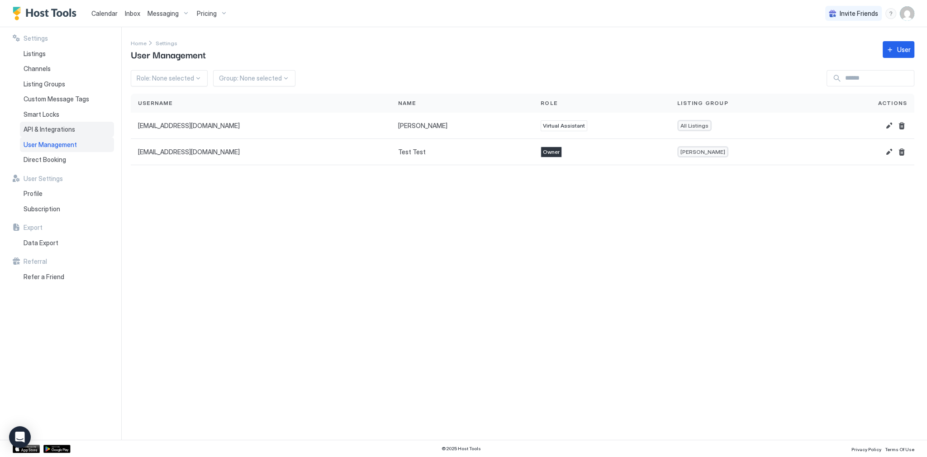
click at [69, 132] on span "API & Integrations" at bounding box center [50, 129] width 52 height 8
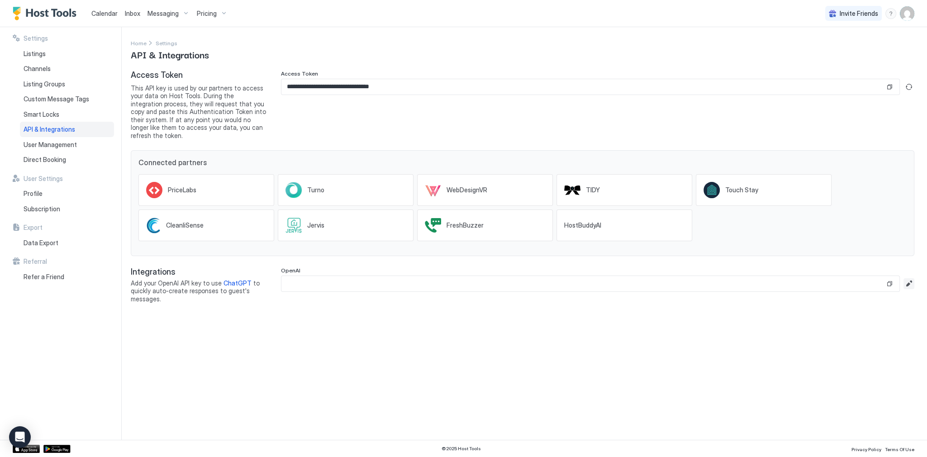
click at [904, 279] on button "Edit" at bounding box center [909, 283] width 11 height 11
click at [587, 277] on input "Input Field" at bounding box center [597, 283] width 633 height 15
paste input "**********"
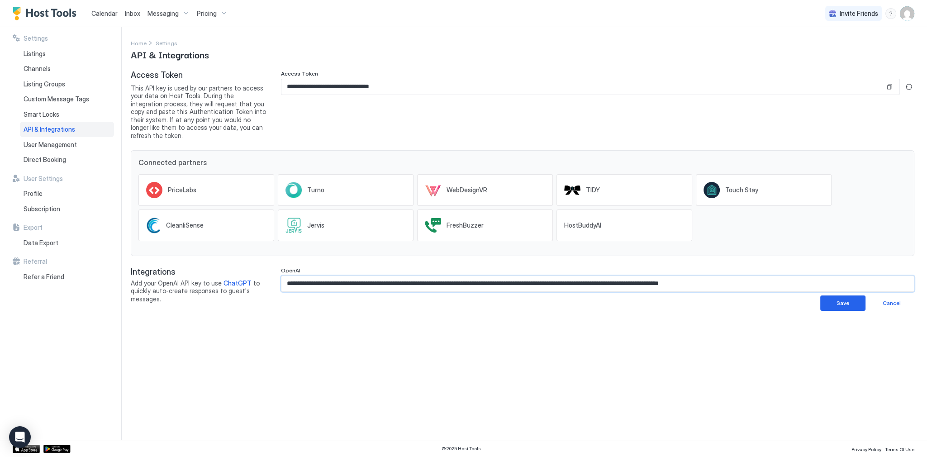
type input "**********"
click at [834, 299] on button "Save" at bounding box center [842, 303] width 45 height 15
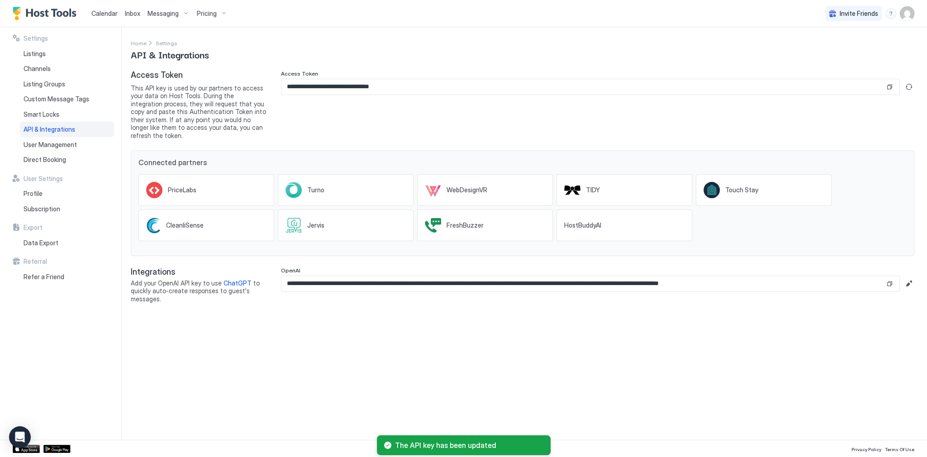
click at [763, 354] on div "**********" at bounding box center [529, 233] width 797 height 413
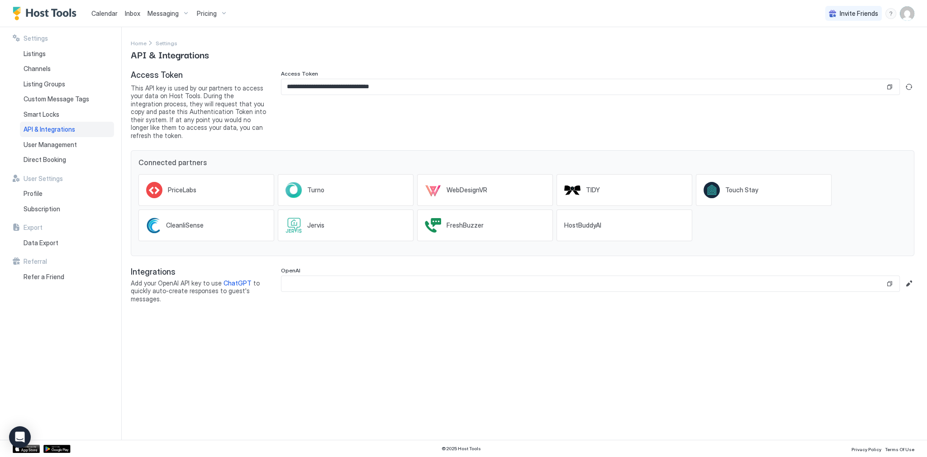
click at [125, 13] on span "Inbox" at bounding box center [132, 14] width 15 height 8
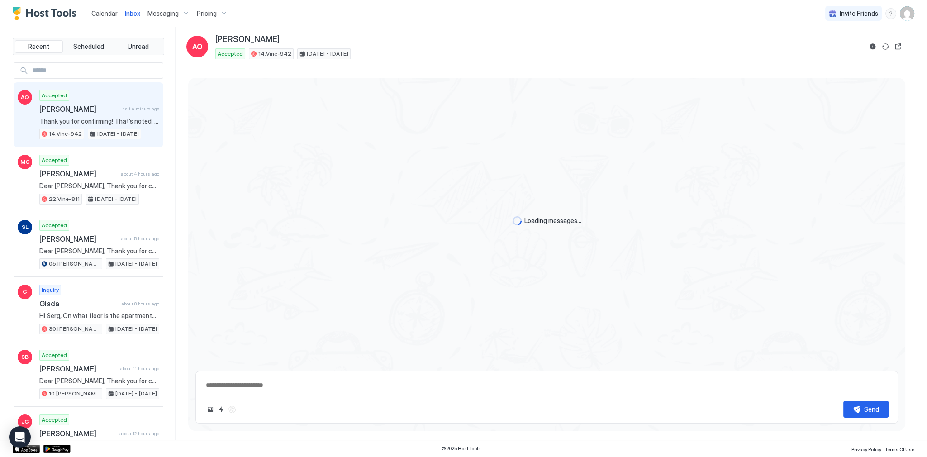
scroll to position [976, 0]
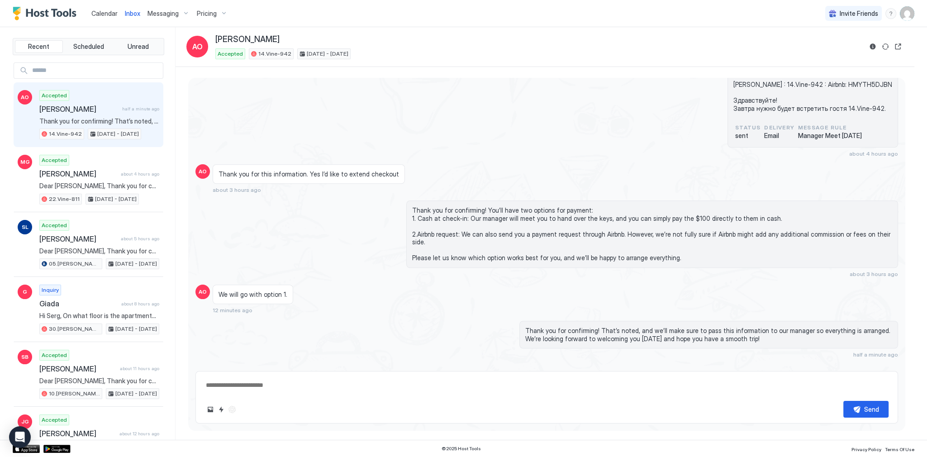
click at [234, 408] on div at bounding box center [232, 409] width 11 height 11
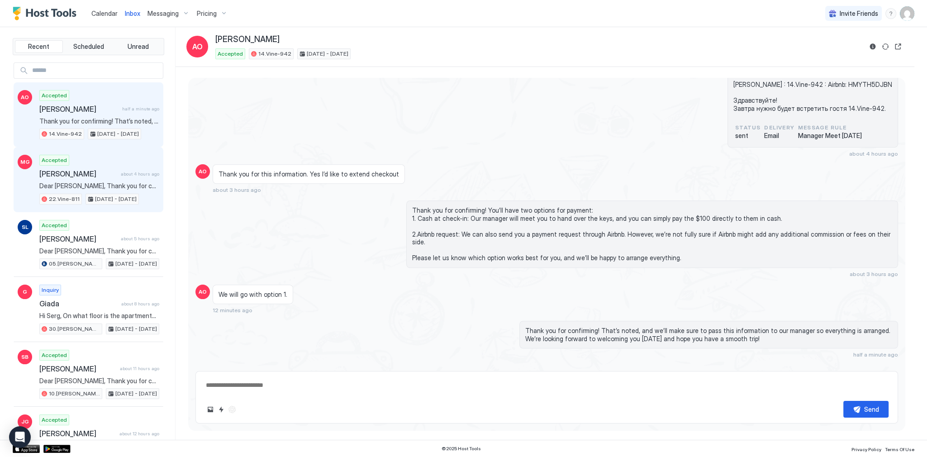
click at [90, 182] on span "Dear [PERSON_NAME], Thank you for choosing to stay at our apartment. 📅 I’d like…" at bounding box center [99, 186] width 120 height 8
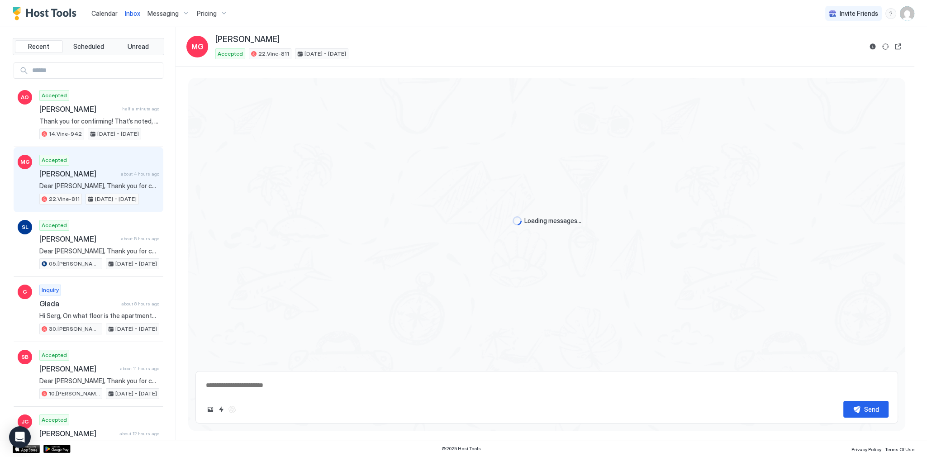
scroll to position [552, 0]
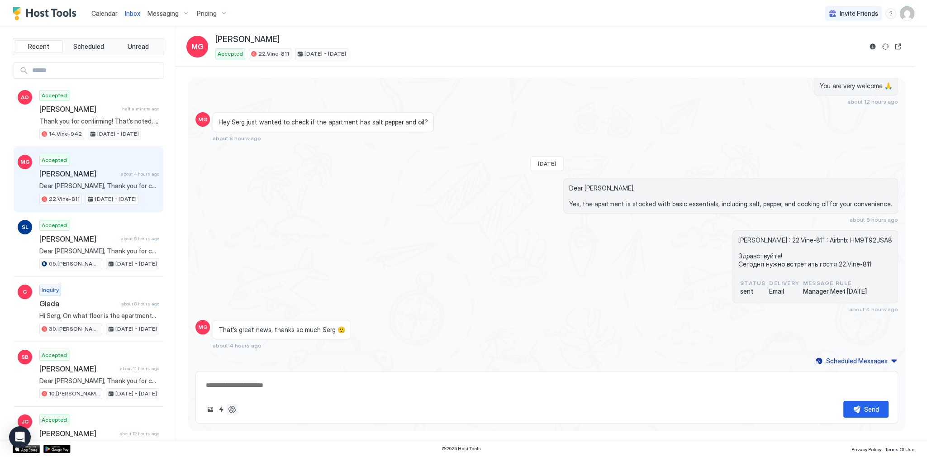
click at [234, 410] on button "ChatGPT Auto Reply" at bounding box center [232, 409] width 11 height 11
type textarea "*"
click at [366, 343] on div "That’s great news, thanks so much Serg 🙂 about 4 hours ago" at bounding box center [459, 334] width 492 height 29
click at [111, 14] on span "Calendar" at bounding box center [104, 14] width 26 height 8
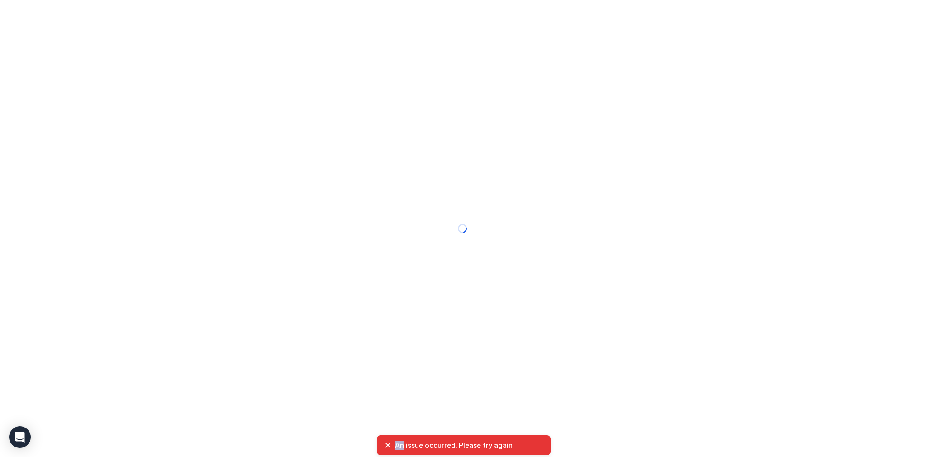
click at [111, 14] on div at bounding box center [463, 228] width 927 height 457
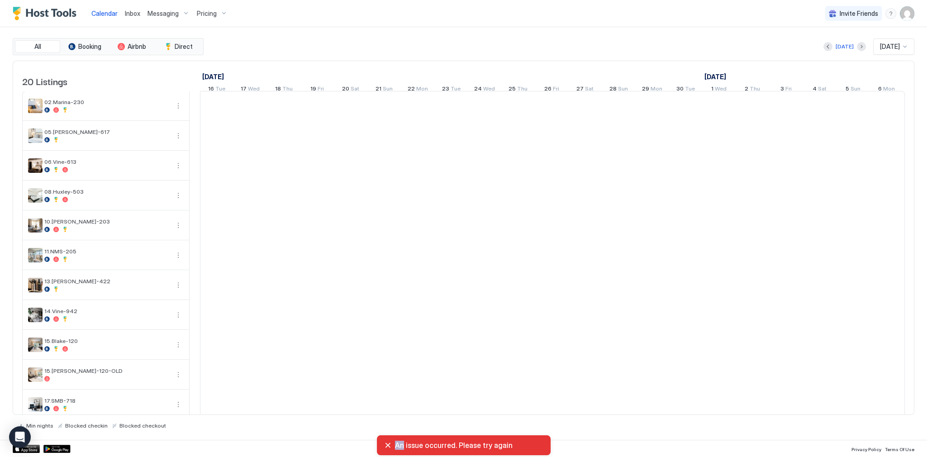
scroll to position [0, 503]
click at [513, 34] on div "All Booking Airbnb Direct Today Oct 2025 20 Listings September 2025 October 202…" at bounding box center [464, 233] width 902 height 413
